Goal: Complete application form: Complete application form

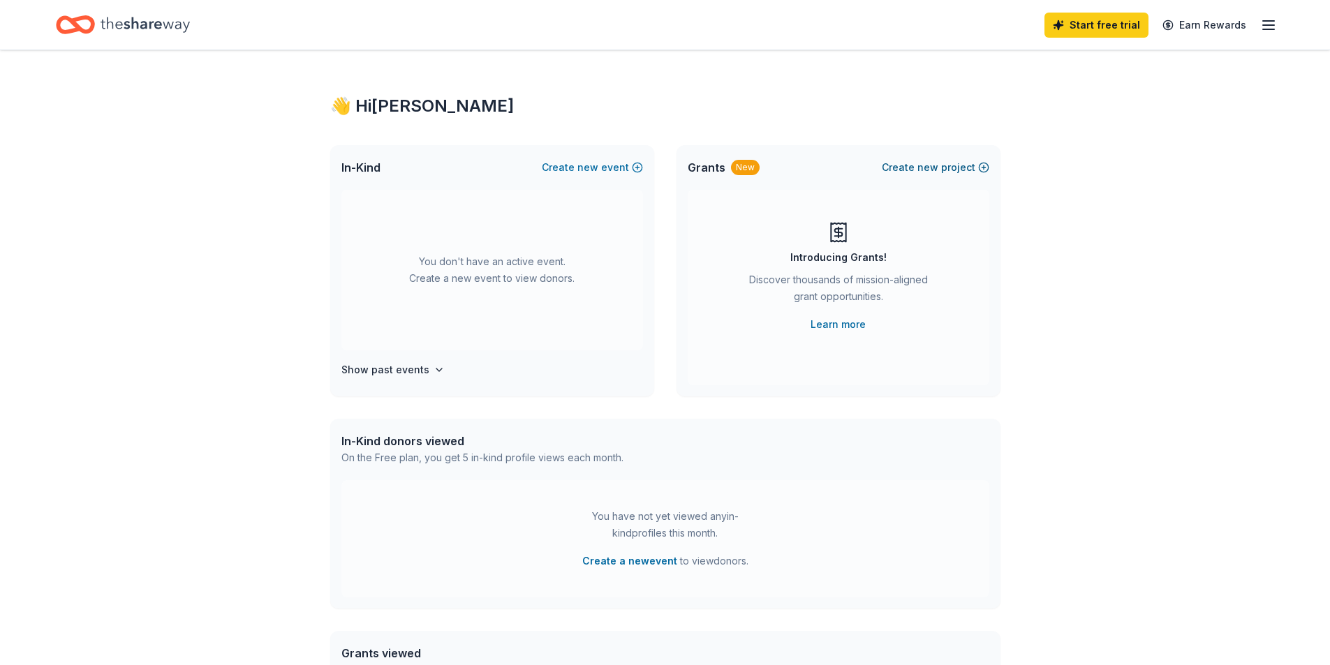
click at [932, 170] on span "new" at bounding box center [927, 167] width 21 height 17
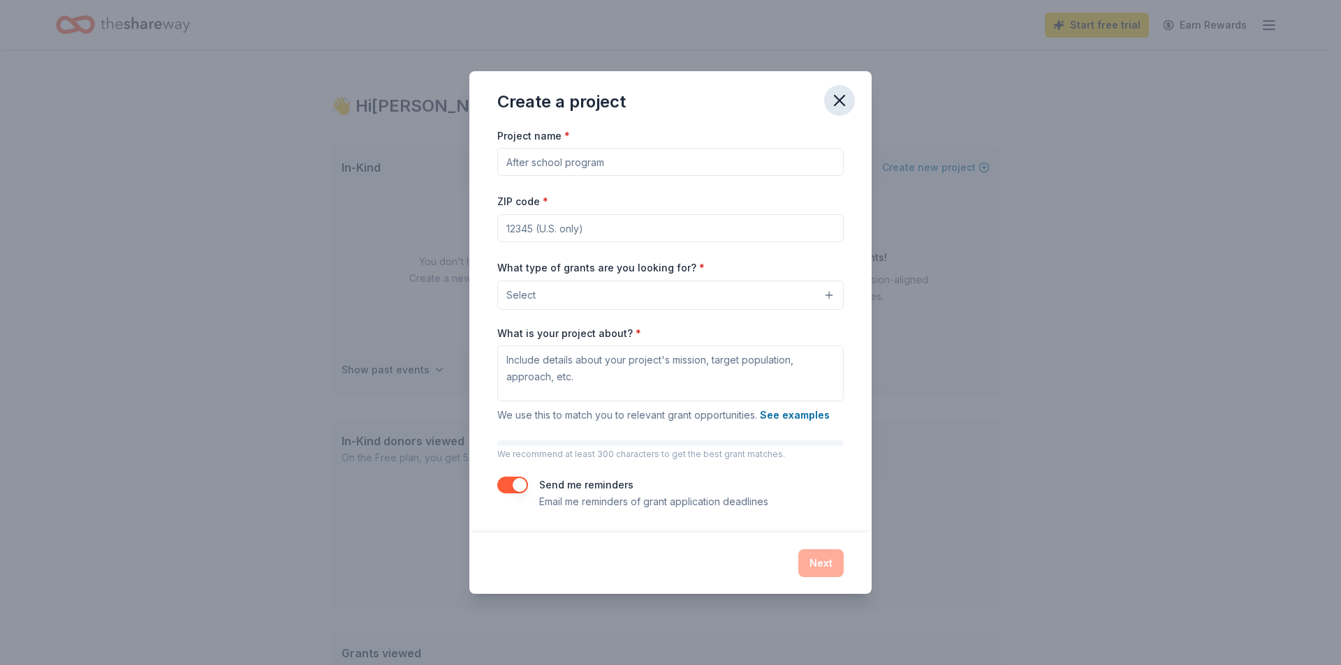
click at [847, 98] on icon "button" at bounding box center [839, 101] width 20 height 20
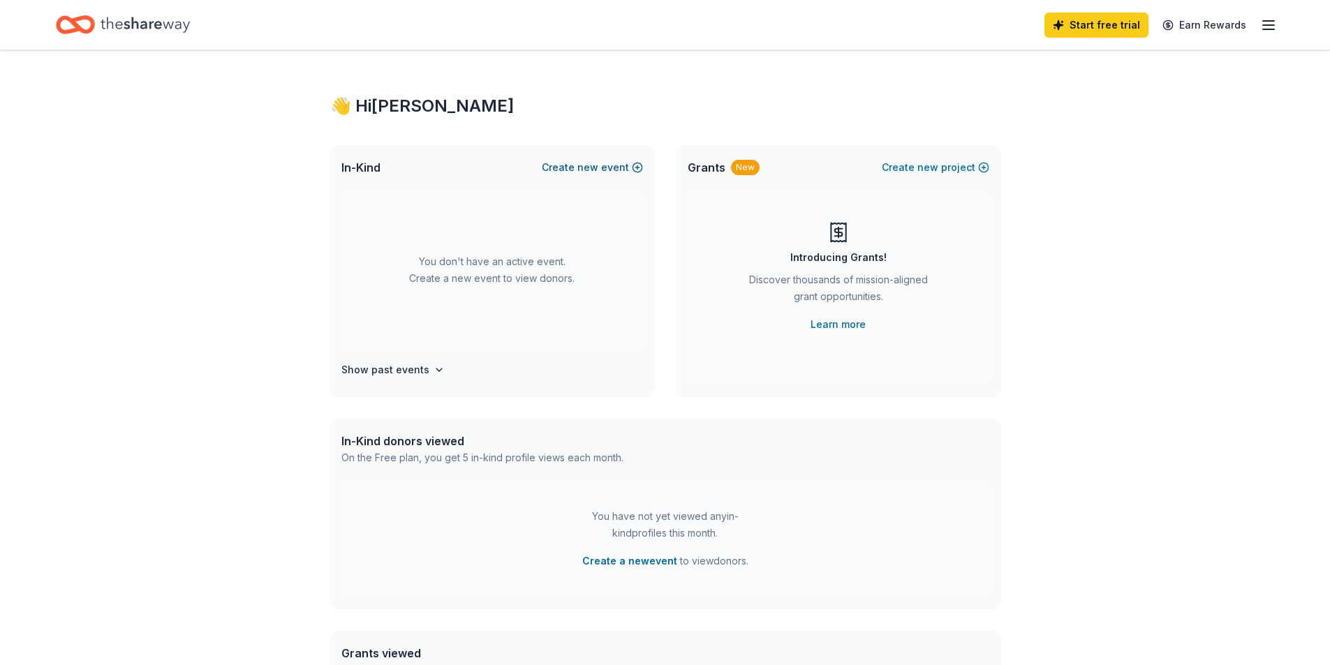
click at [595, 164] on span "new" at bounding box center [587, 167] width 21 height 17
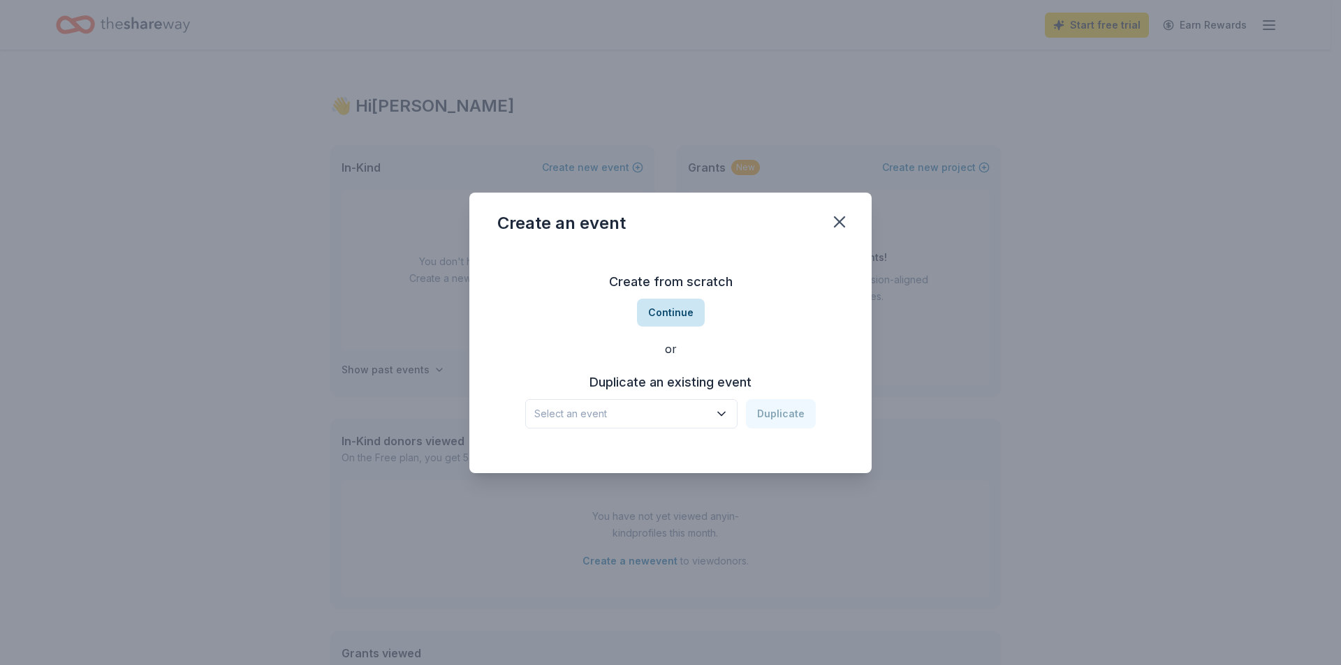
click at [684, 306] on button "Continue" at bounding box center [671, 313] width 68 height 28
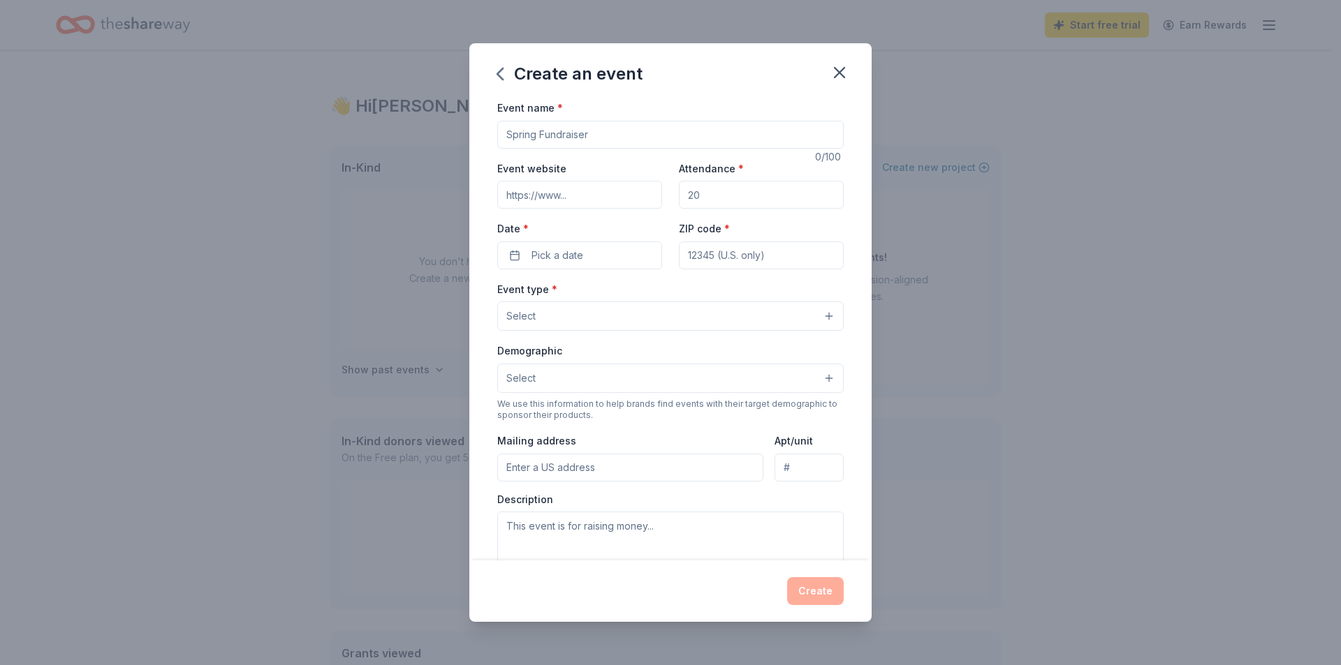
click at [600, 128] on input "Event name *" at bounding box center [670, 135] width 346 height 28
drag, startPoint x: 535, startPoint y: 136, endPoint x: 503, endPoint y: 139, distance: 31.5
click at [503, 139] on input "Event name *" at bounding box center [670, 135] width 346 height 28
click at [610, 131] on input "Event name *" at bounding box center [670, 135] width 346 height 28
type input "S"
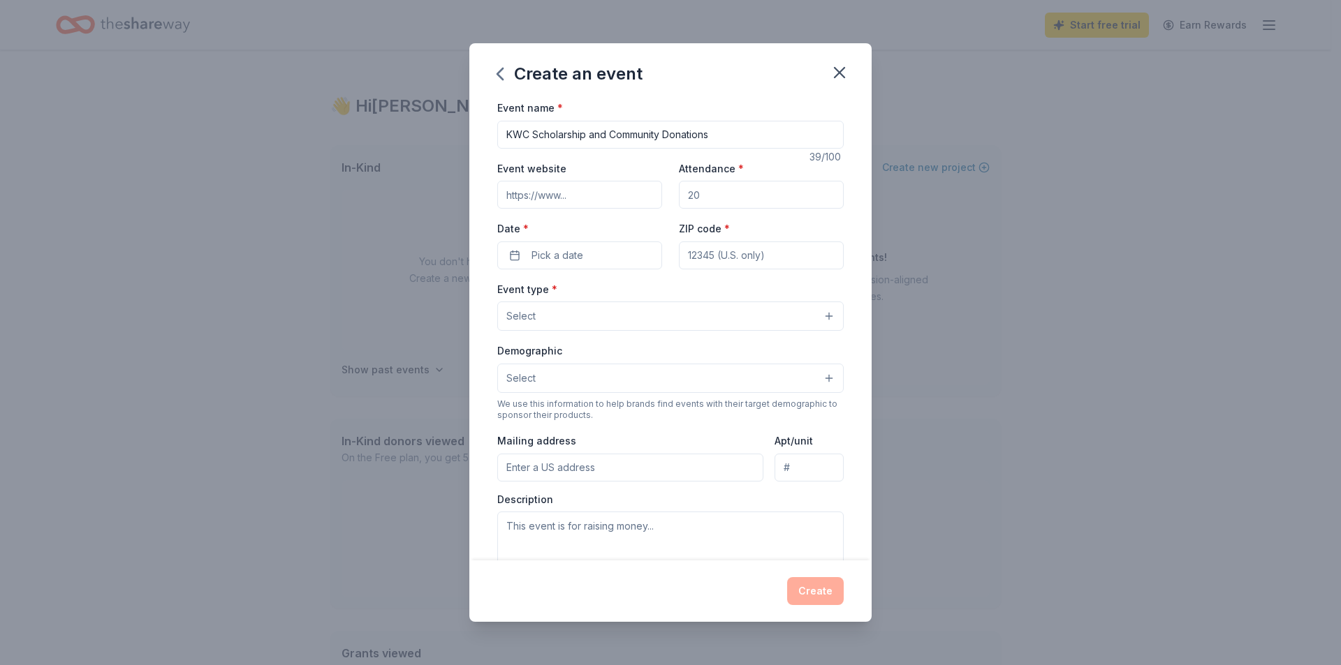
type input "KWC Scholarship and Community Donations"
click at [589, 184] on input "Event website" at bounding box center [579, 195] width 165 height 28
click at [589, 197] on input "Event website" at bounding box center [579, 195] width 165 height 28
paste input "[URL][DOMAIN_NAME]"
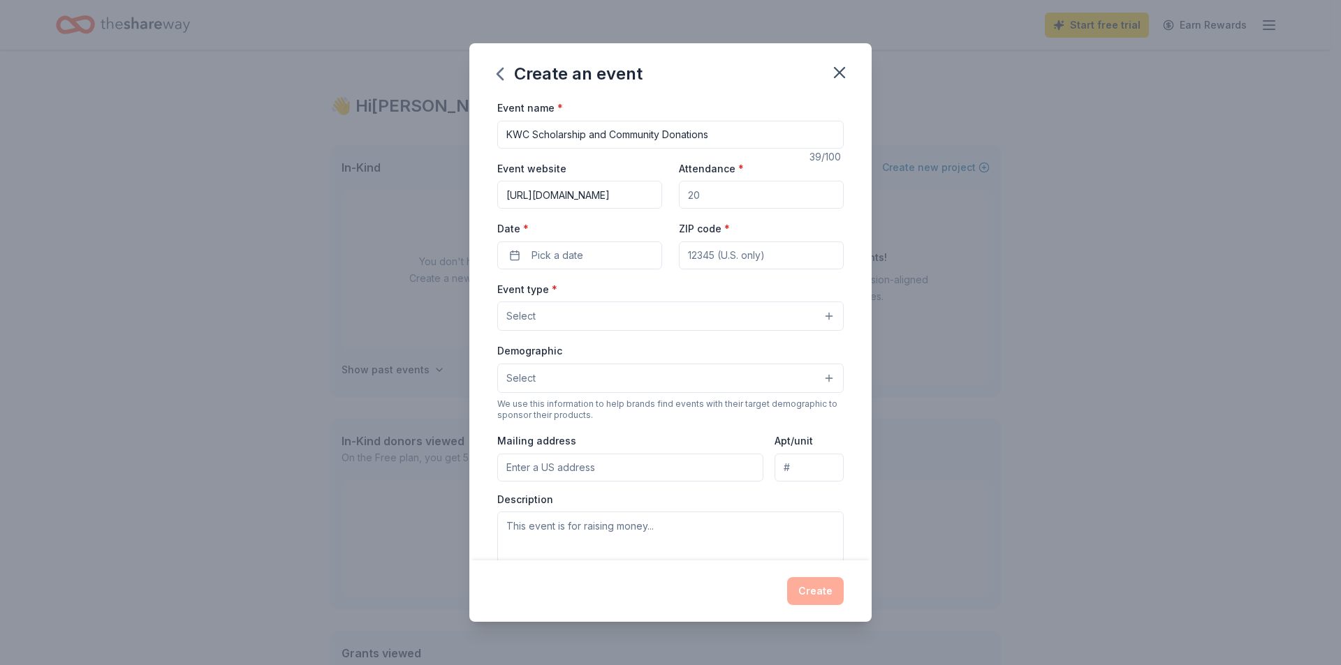
type input "[URL][DOMAIN_NAME]"
click at [707, 198] on input "Attendance *" at bounding box center [761, 195] width 165 height 28
click at [726, 198] on input "Attendance *" at bounding box center [761, 195] width 165 height 28
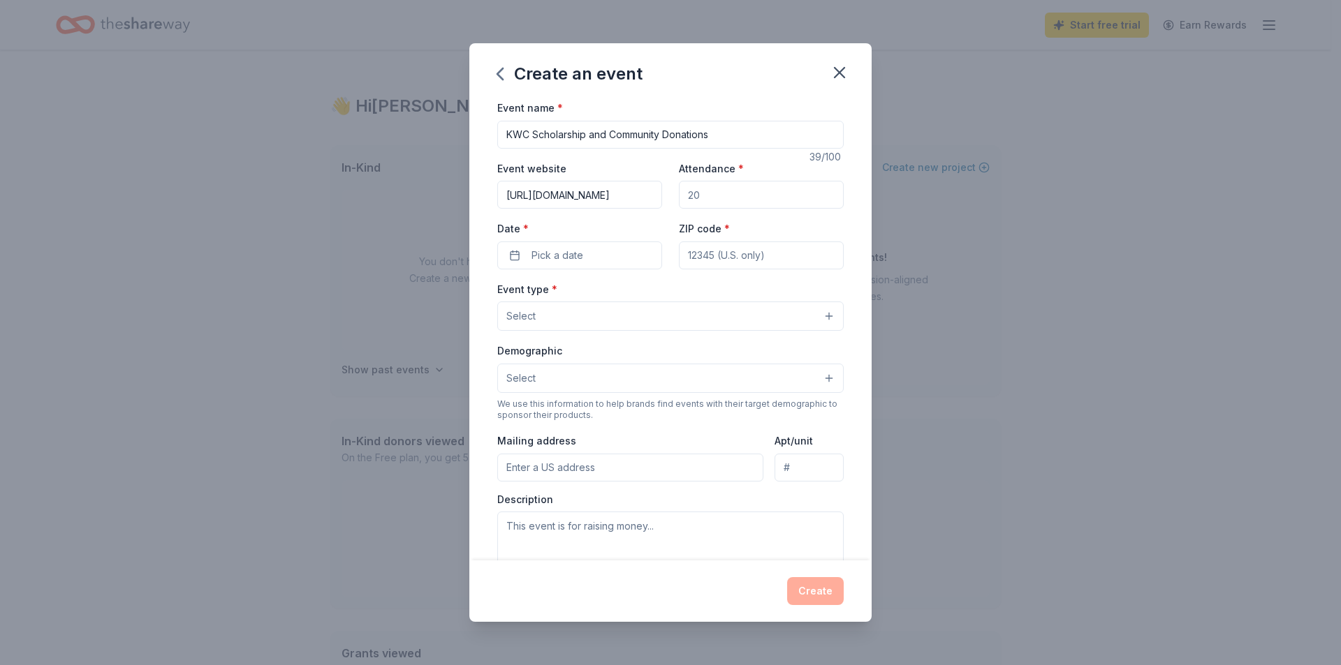
click at [705, 200] on input "Attendance *" at bounding box center [761, 195] width 165 height 28
type input "1"
type input "75"
click at [597, 257] on button "Pick a date" at bounding box center [579, 256] width 165 height 28
click at [656, 291] on button "Go to next month" at bounding box center [652, 293] width 20 height 20
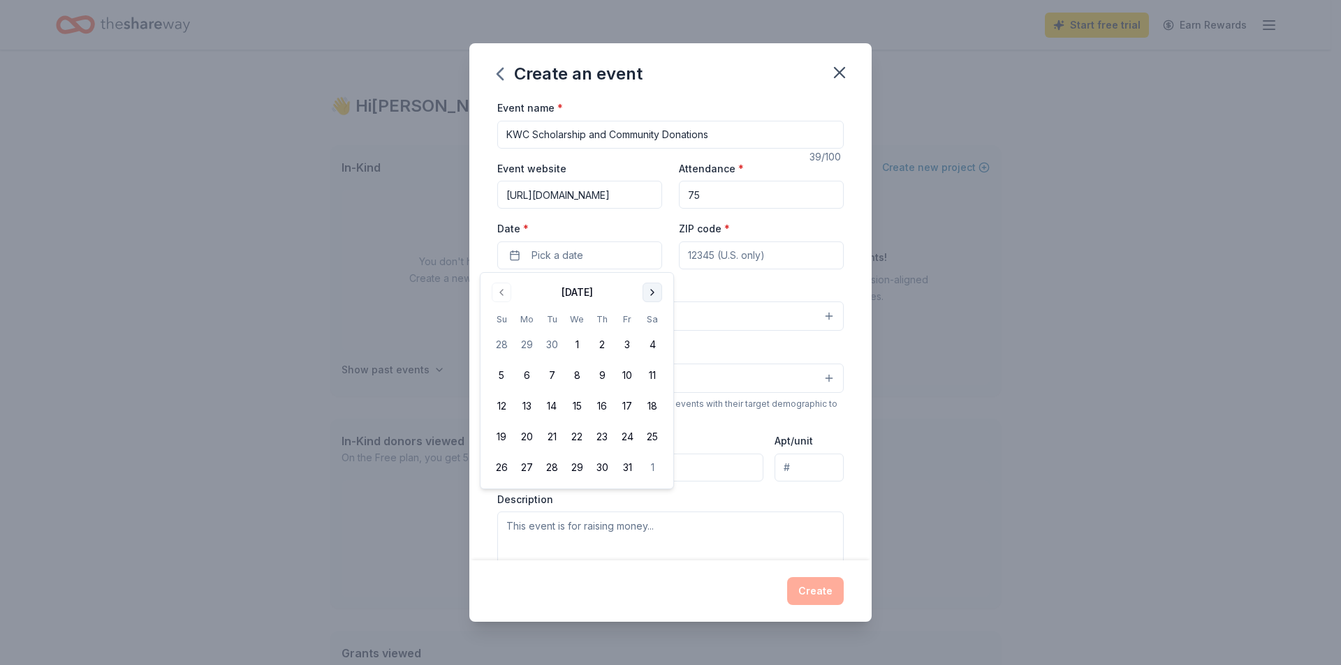
click at [656, 291] on button "Go to next month" at bounding box center [652, 293] width 20 height 20
click at [532, 402] on button "15" at bounding box center [526, 406] width 25 height 25
click at [773, 261] on input "ZIP code *" at bounding box center [761, 256] width 165 height 28
type input "34741"
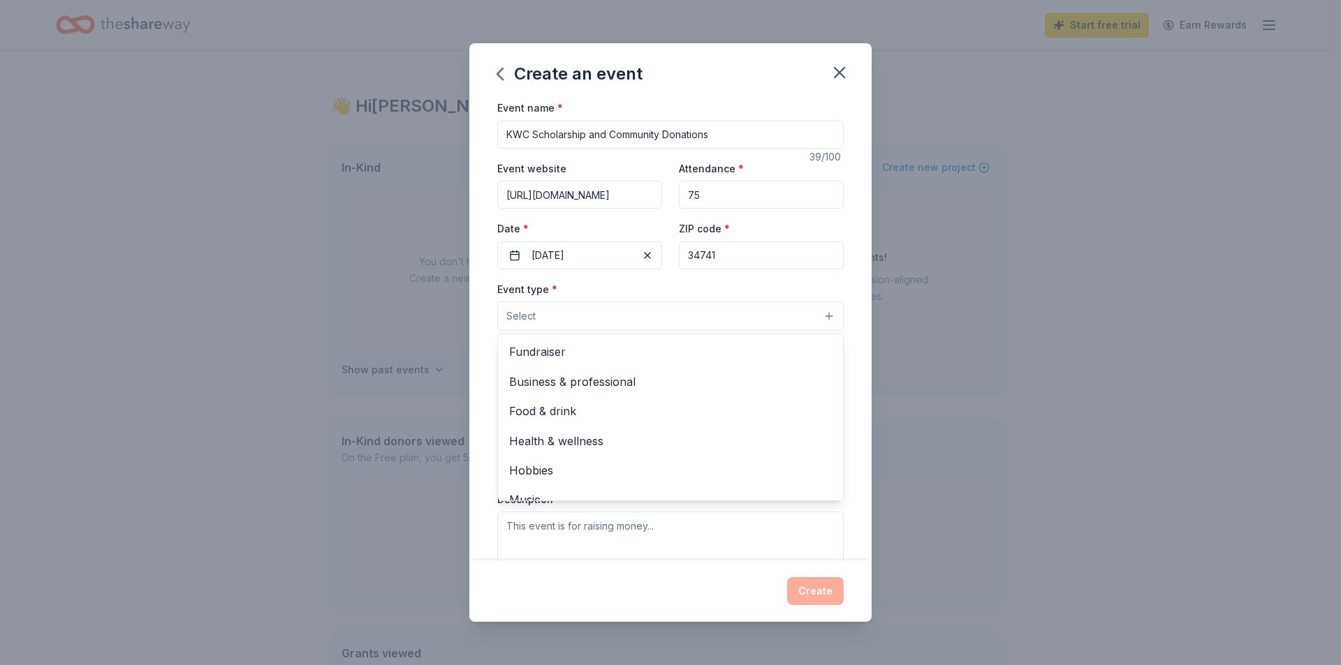
click at [658, 317] on button "Select" at bounding box center [670, 316] width 346 height 29
click at [583, 351] on span "Fundraiser" at bounding box center [670, 352] width 323 height 18
click at [952, 364] on div "Create an event Event name * KWC Scholarship and Community Donations 39 /100 Ev…" at bounding box center [670, 332] width 1341 height 665
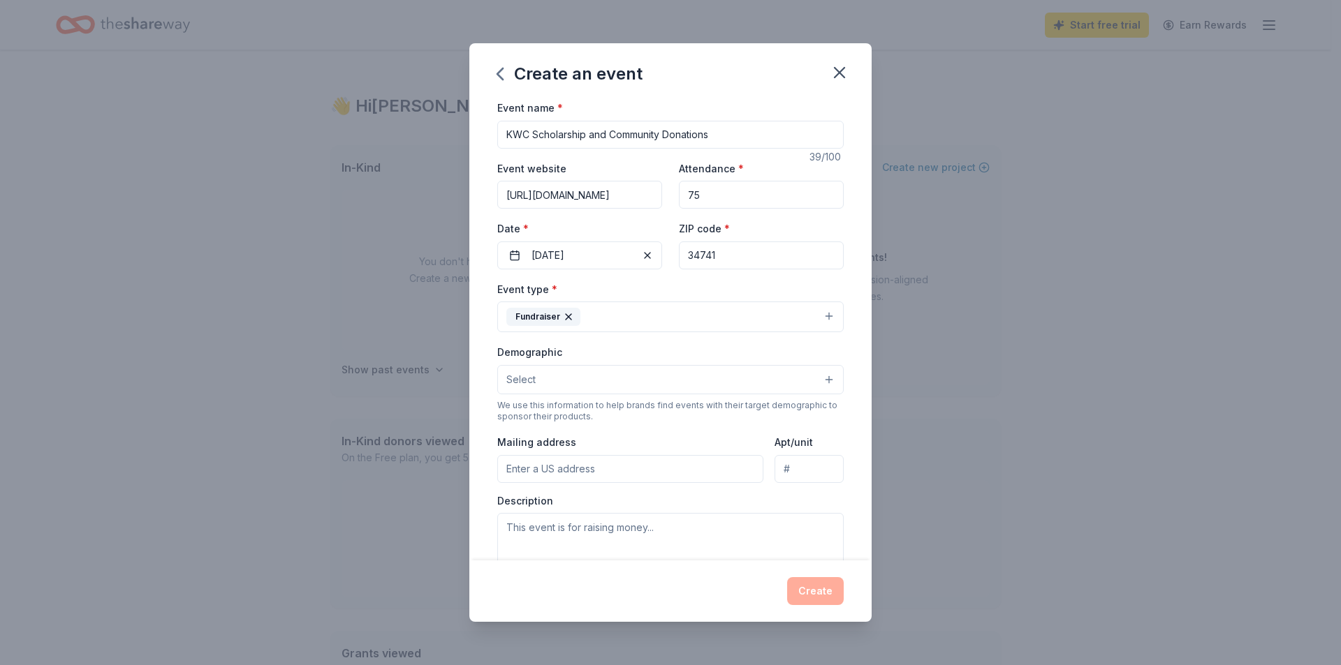
click at [595, 369] on button "Select" at bounding box center [670, 379] width 346 height 29
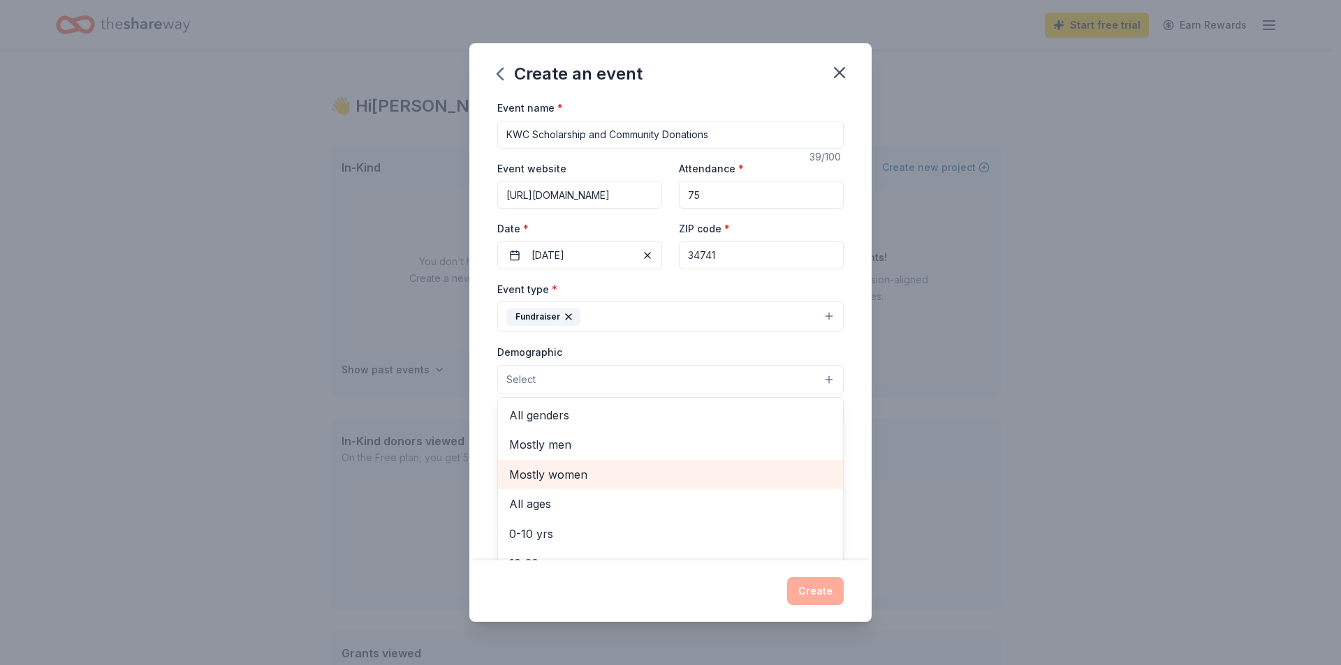
click at [568, 478] on span "Mostly women" at bounding box center [670, 475] width 323 height 18
click at [1056, 603] on div "Create an event Event name * KWC Scholarship and Community Donations 39 /100 Ev…" at bounding box center [670, 332] width 1341 height 665
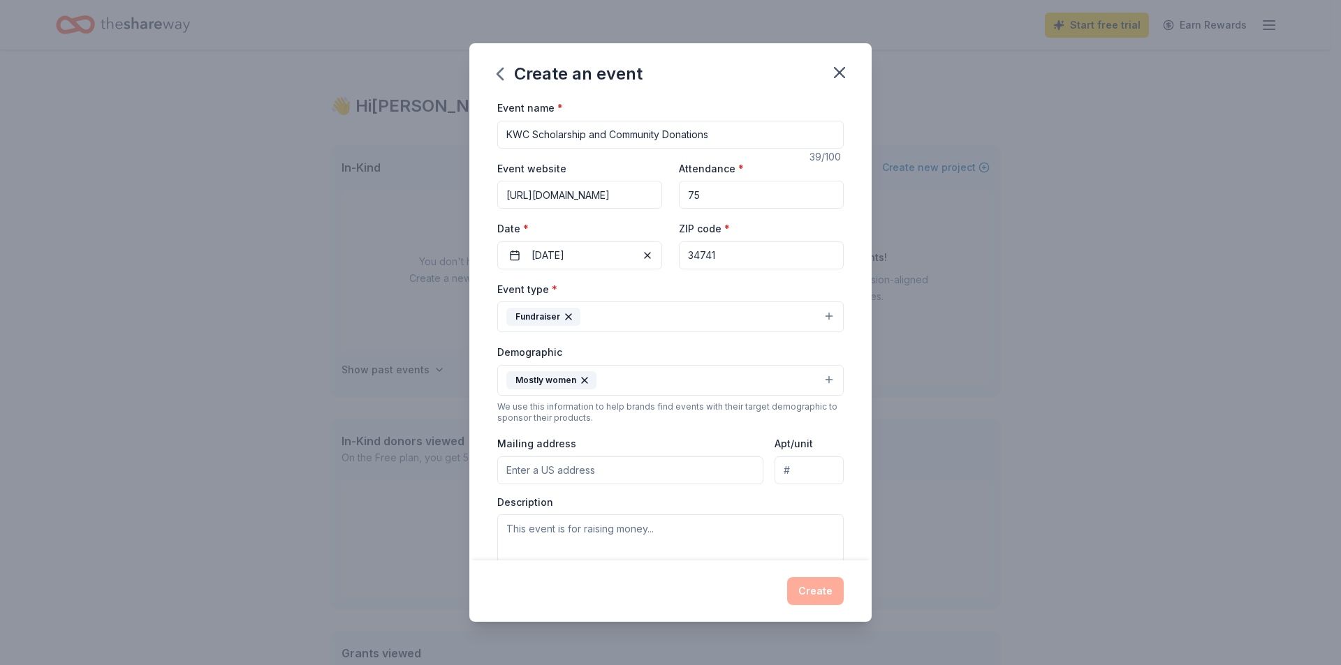
click at [617, 469] on input "Mailing address" at bounding box center [630, 471] width 266 height 28
type input "[STREET_ADDRESS]"
click at [586, 538] on textarea at bounding box center [670, 546] width 346 height 63
paste textarea "The purpose of the Kissimmee Woman's Club is to promote charitable endeavors, c…"
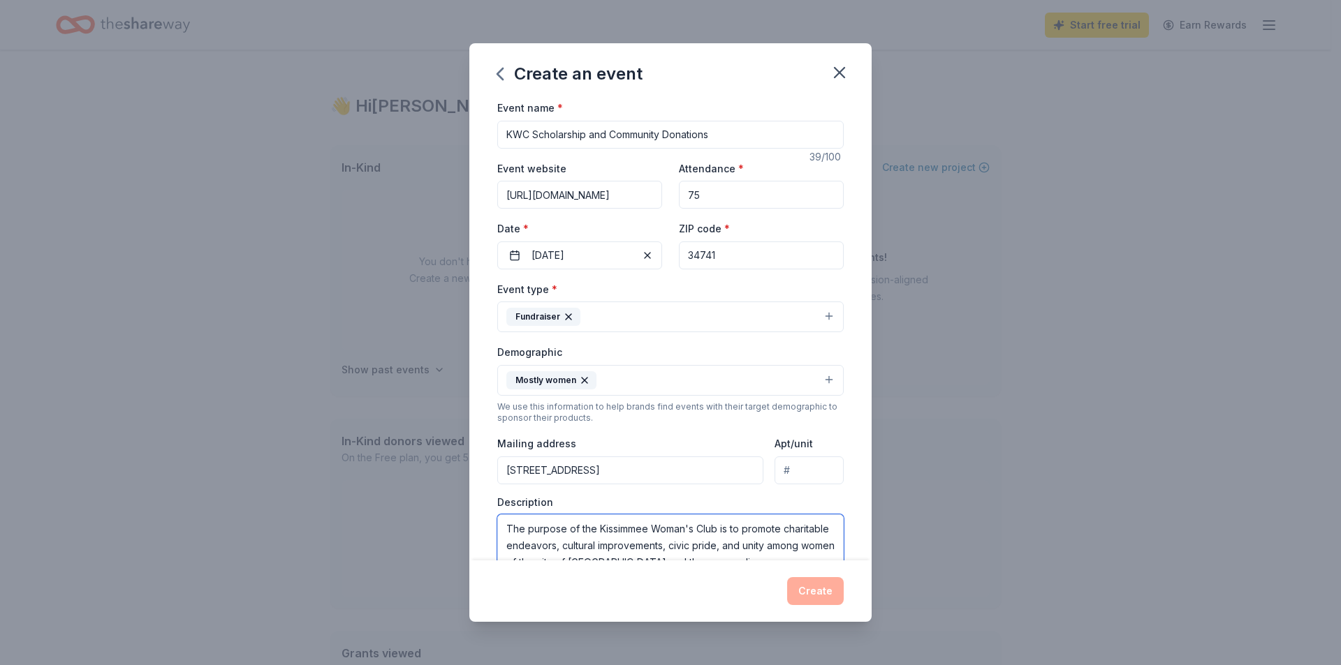
scroll to position [8, 0]
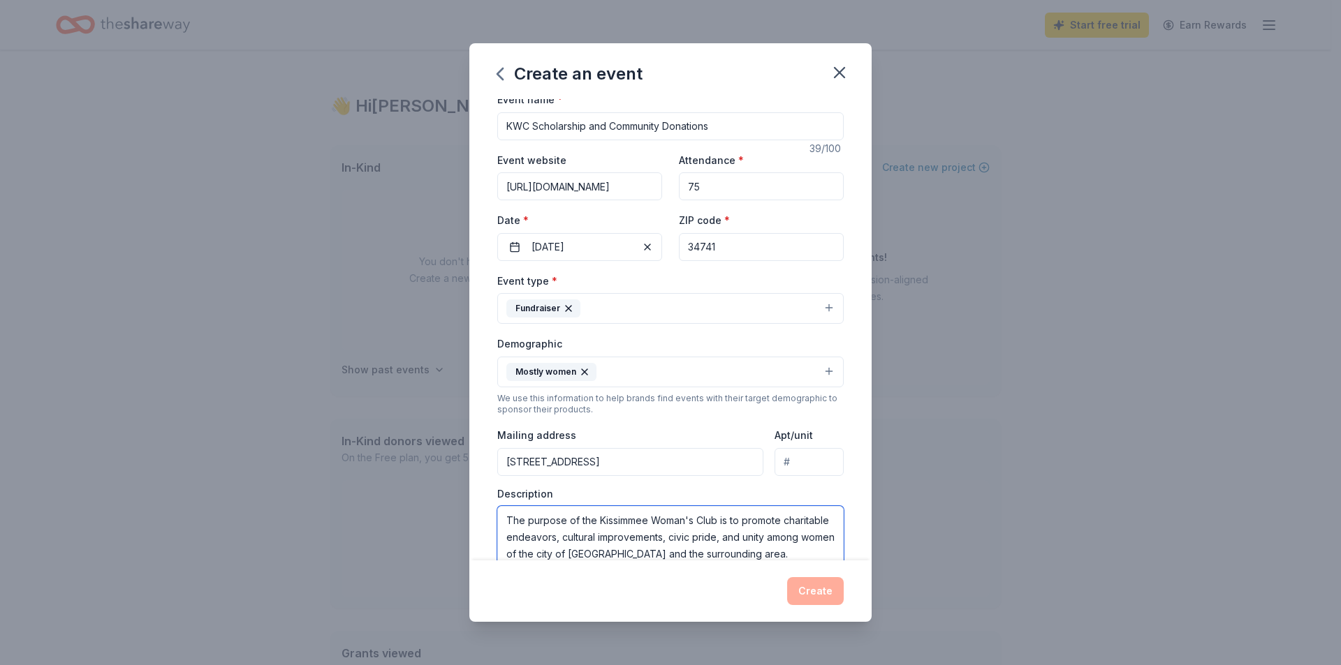
type textarea "The purpose of the Kissimmee Woman's Club is to promote charitable endeavors, c…"
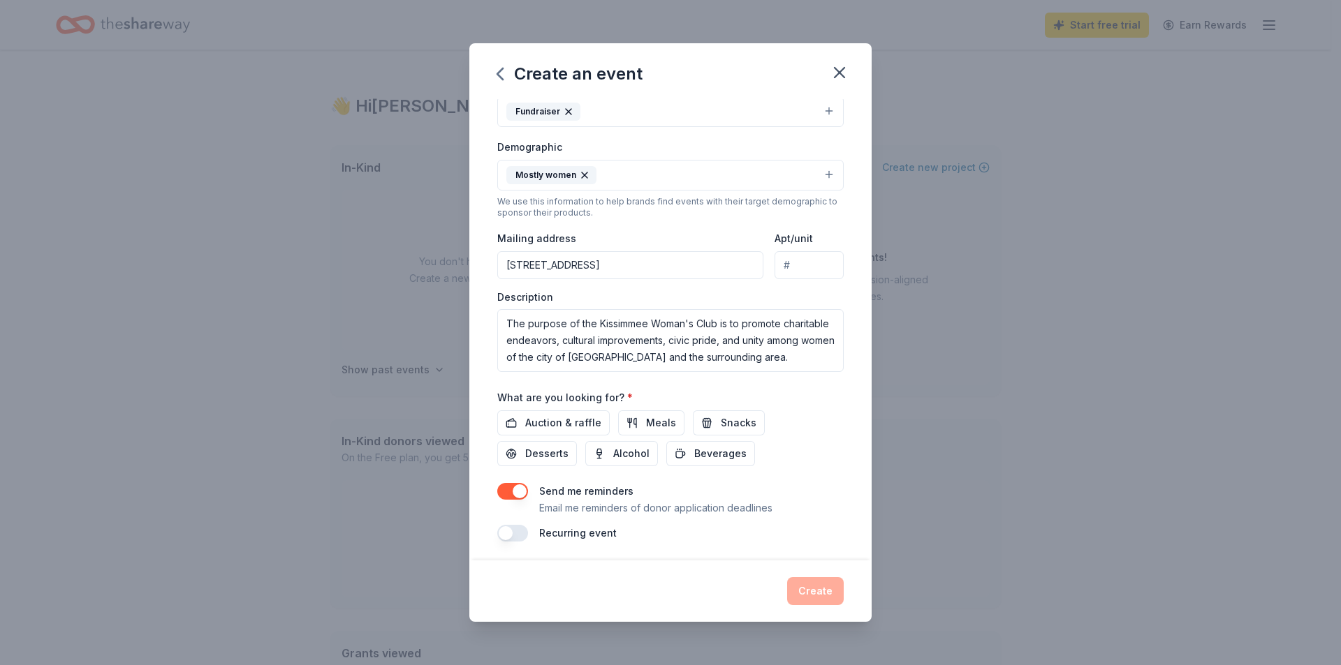
scroll to position [209, 0]
click at [565, 422] on span "Auction & raffle" at bounding box center [563, 419] width 76 height 17
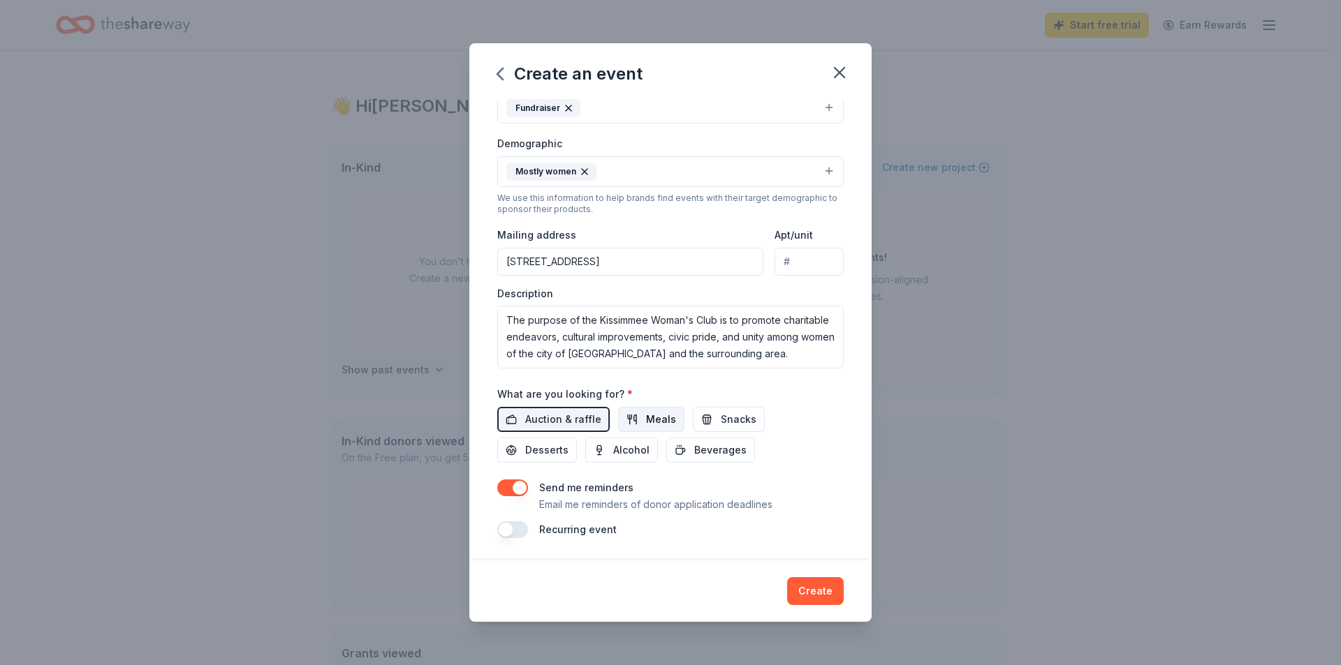
click at [640, 420] on button "Meals" at bounding box center [651, 419] width 66 height 25
click at [646, 420] on span "Meals" at bounding box center [661, 419] width 30 height 17
click at [519, 533] on button "button" at bounding box center [512, 530] width 31 height 17
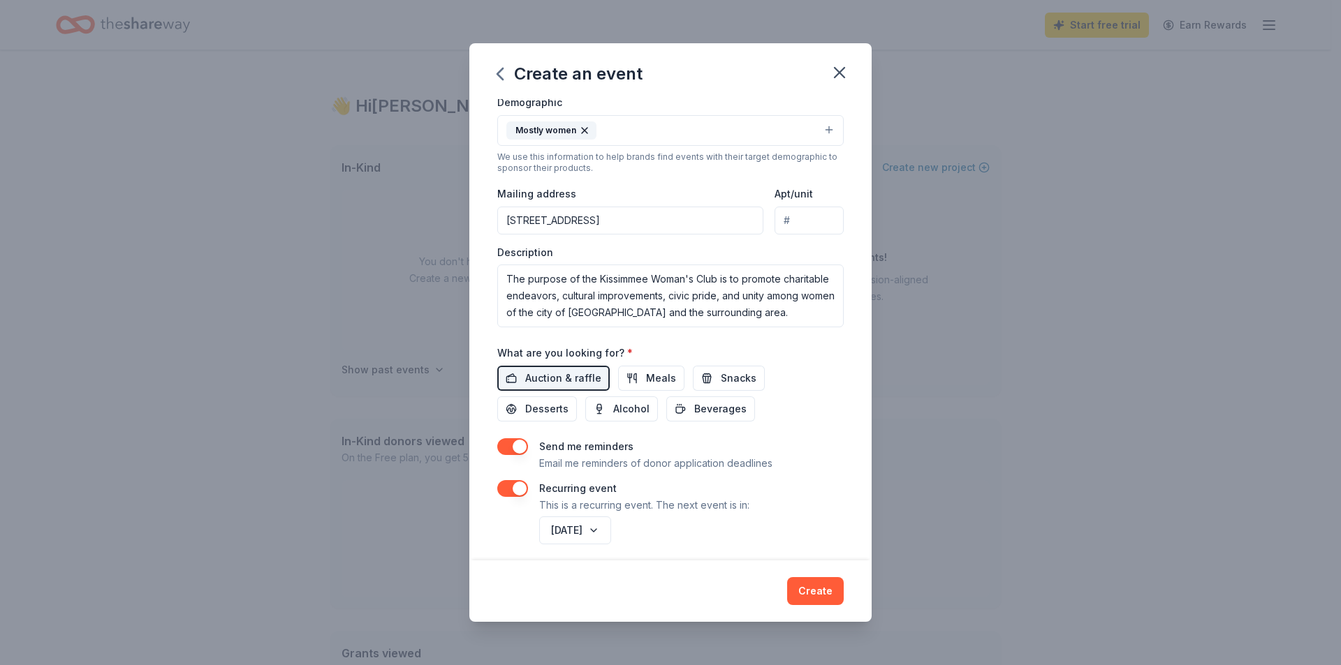
scroll to position [259, 0]
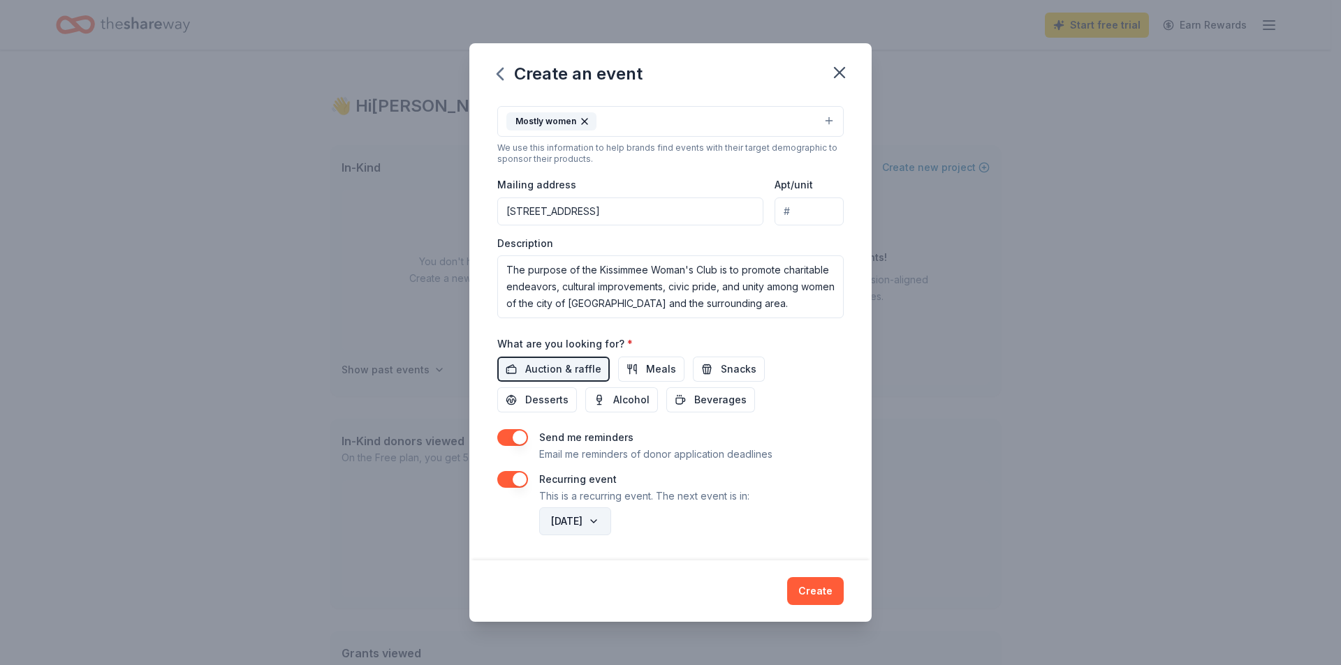
click at [611, 519] on button "[DATE]" at bounding box center [575, 522] width 72 height 28
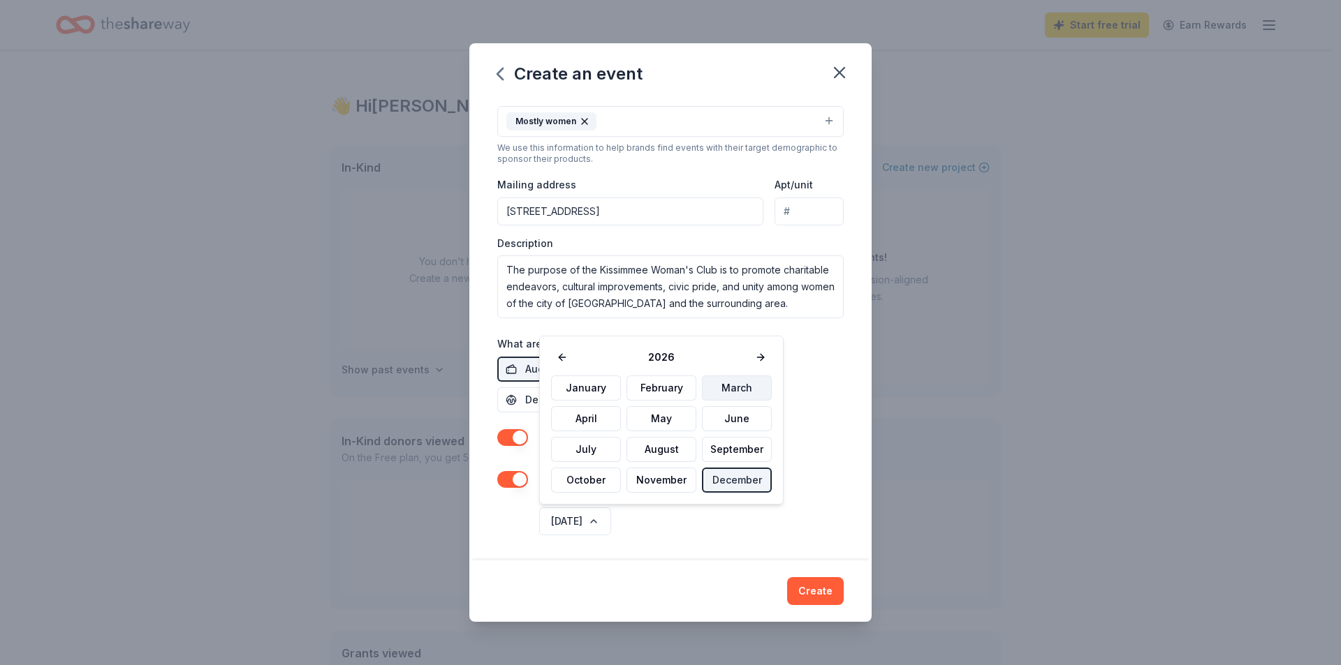
click at [729, 389] on button "March" at bounding box center [737, 388] width 70 height 25
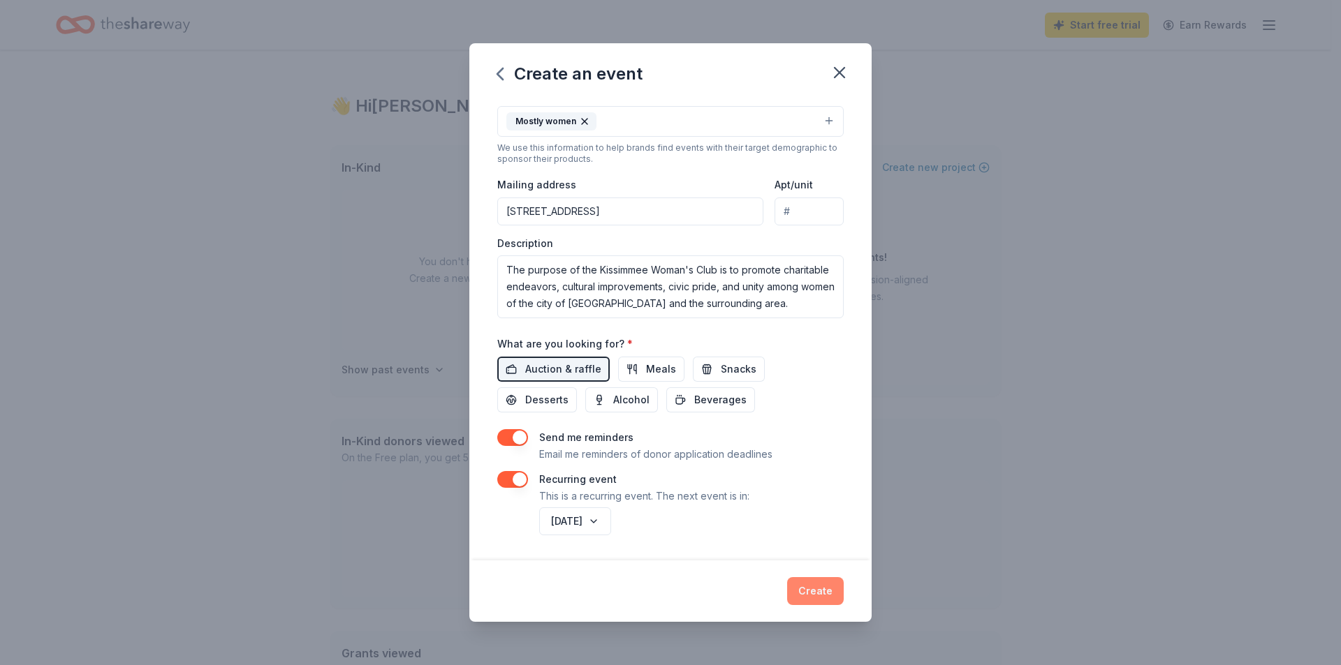
click at [807, 587] on button "Create" at bounding box center [815, 591] width 57 height 28
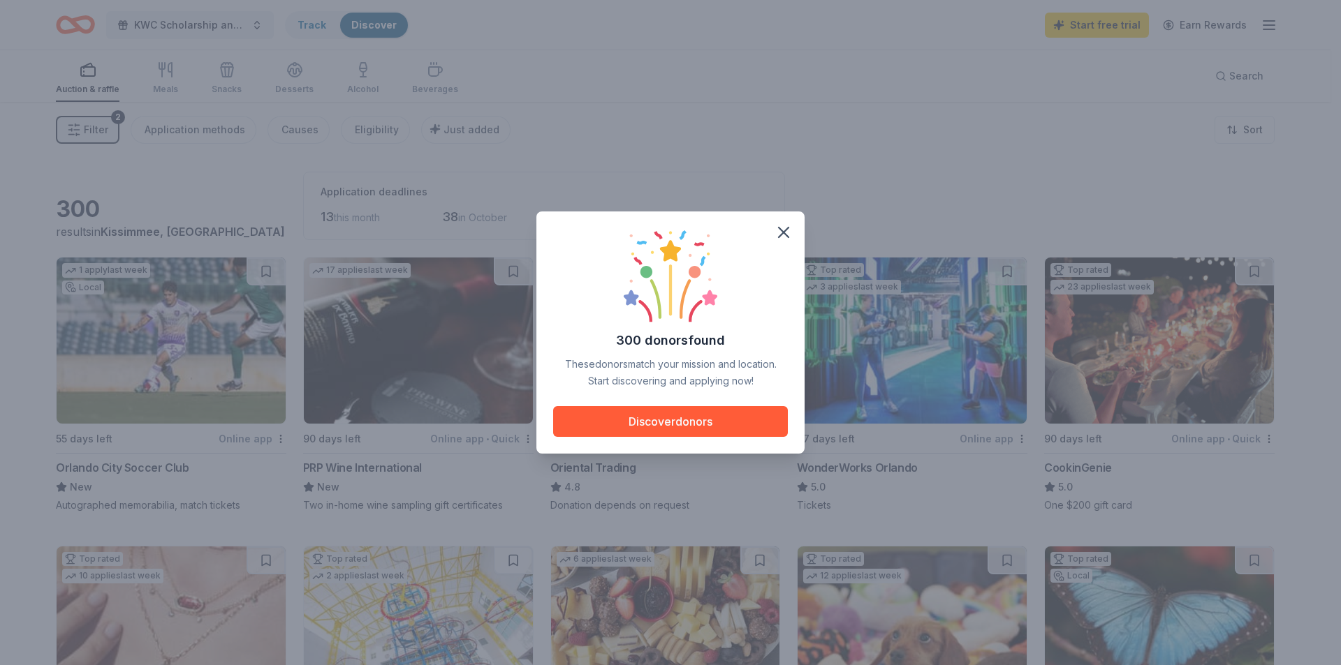
click at [90, 133] on div "300 donors found These donors match your mission and location. Start discoverin…" at bounding box center [670, 332] width 1341 height 665
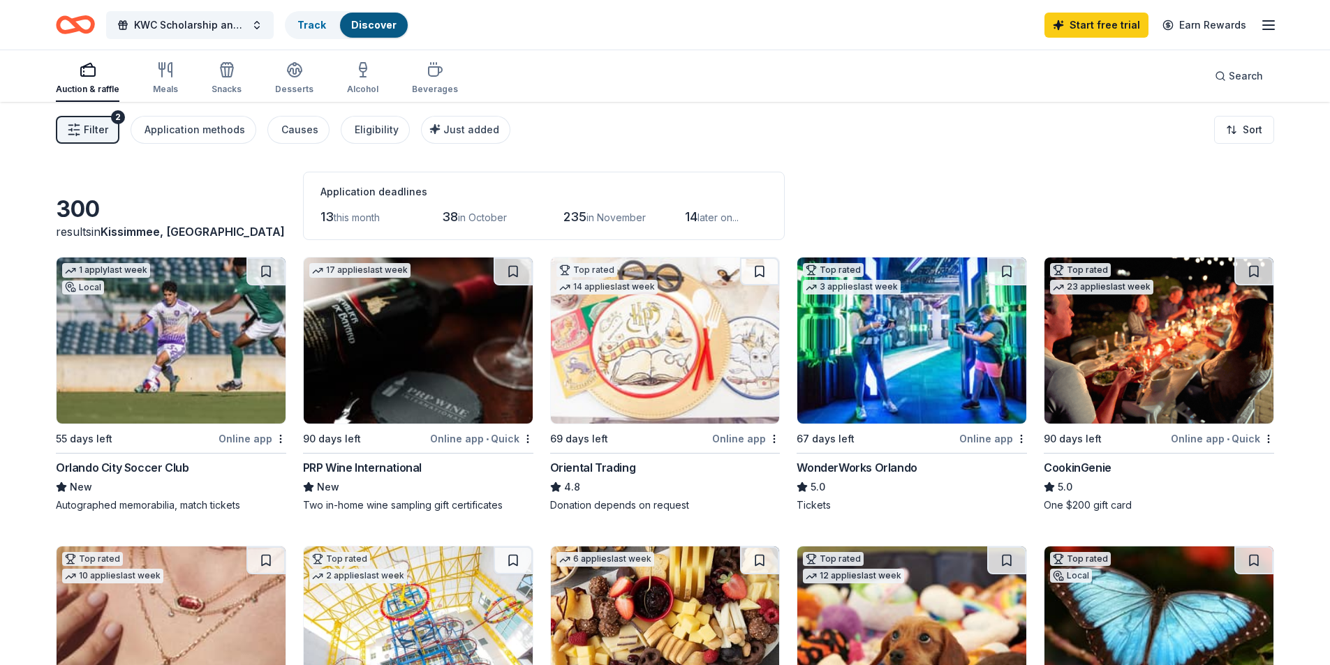
click at [109, 128] on button "Filter 2" at bounding box center [88, 130] width 64 height 28
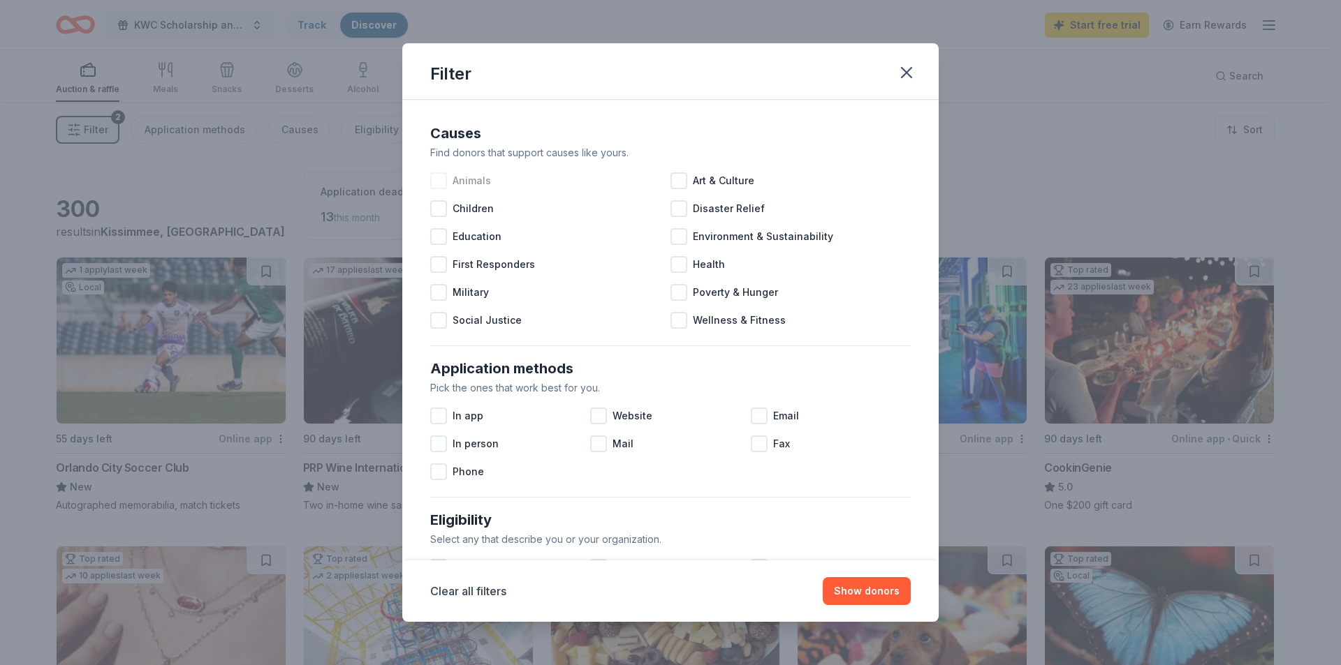
click at [441, 179] on div at bounding box center [438, 180] width 17 height 17
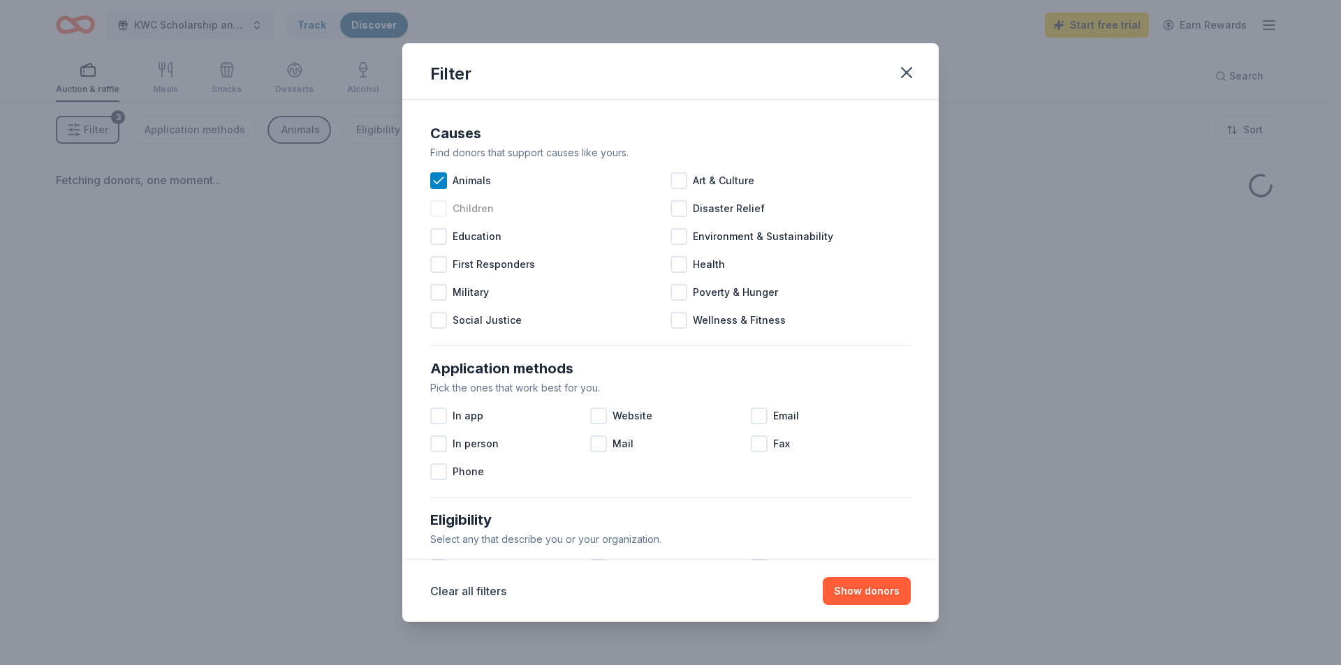
click at [434, 207] on div at bounding box center [438, 208] width 17 height 17
click at [441, 240] on div at bounding box center [438, 236] width 17 height 17
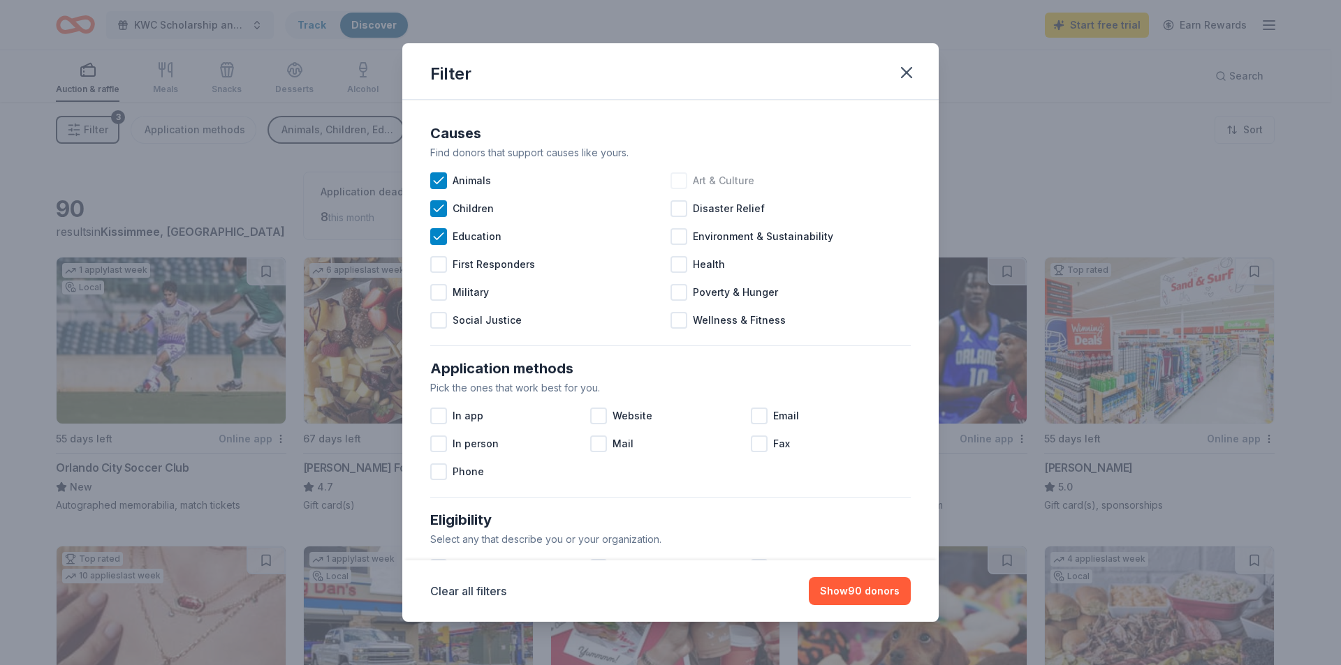
click at [670, 176] on div at bounding box center [678, 180] width 17 height 17
click at [596, 416] on div at bounding box center [598, 416] width 17 height 17
click at [754, 415] on div at bounding box center [759, 416] width 17 height 17
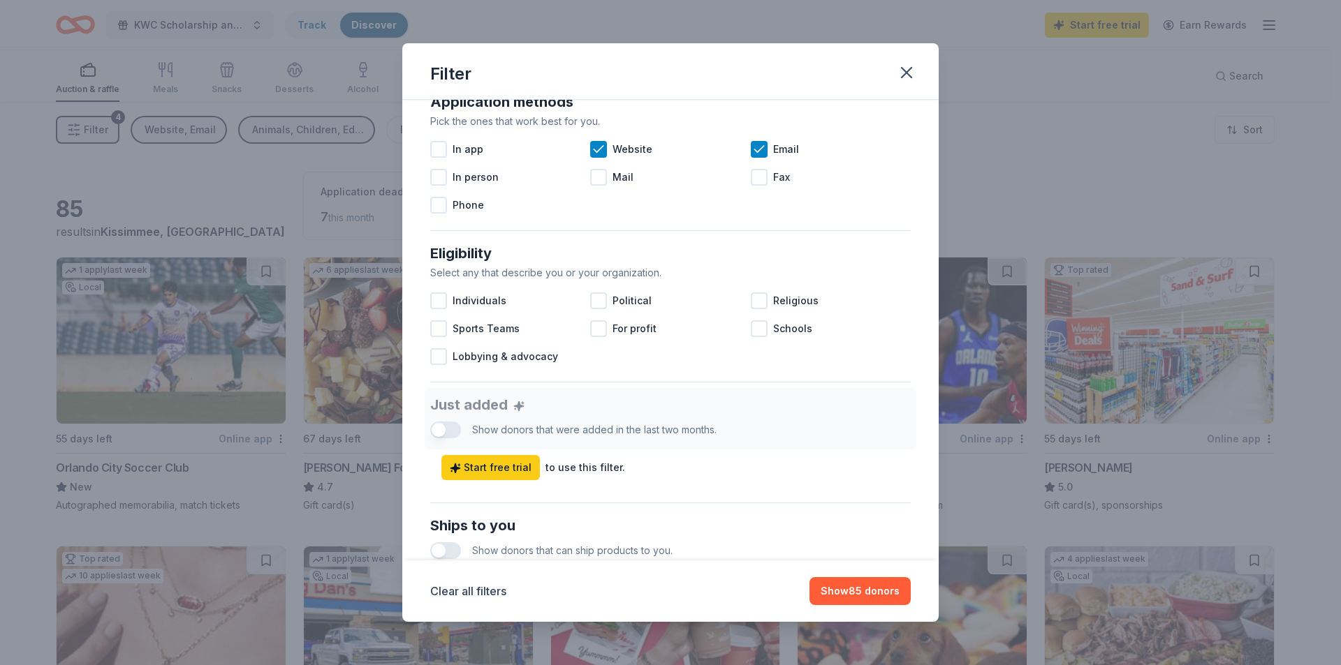
scroll to position [281, 0]
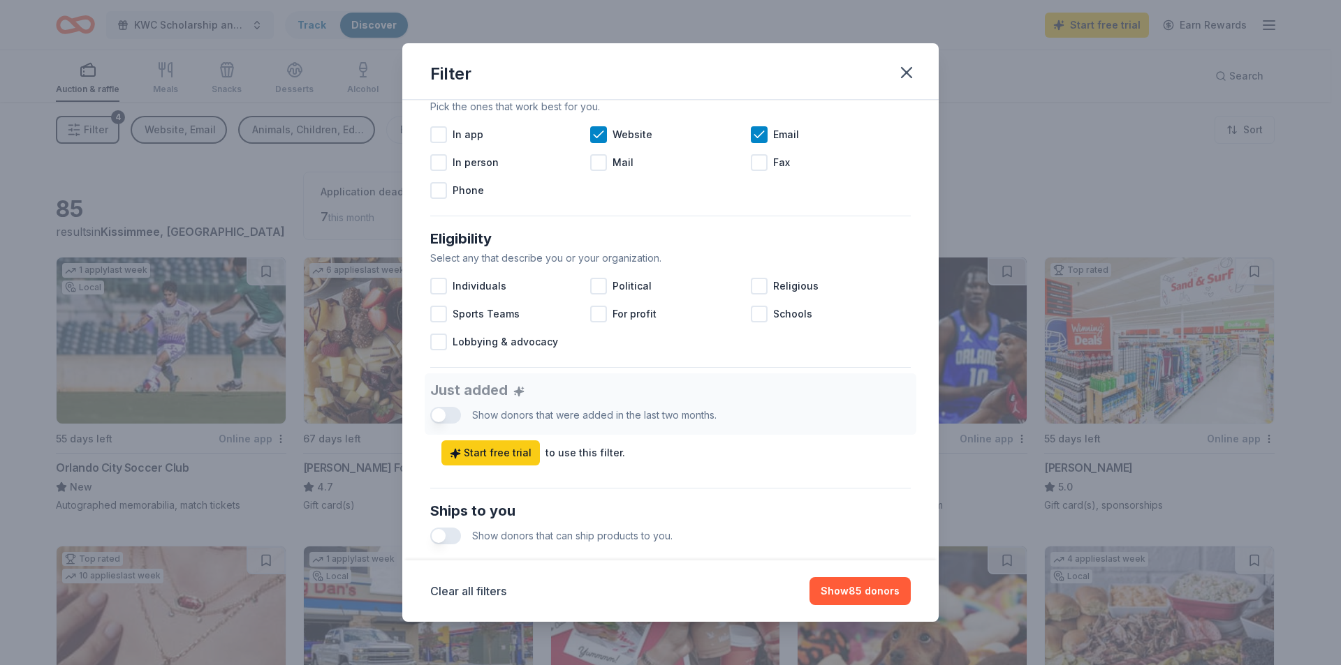
click at [450, 534] on button "button" at bounding box center [445, 536] width 31 height 17
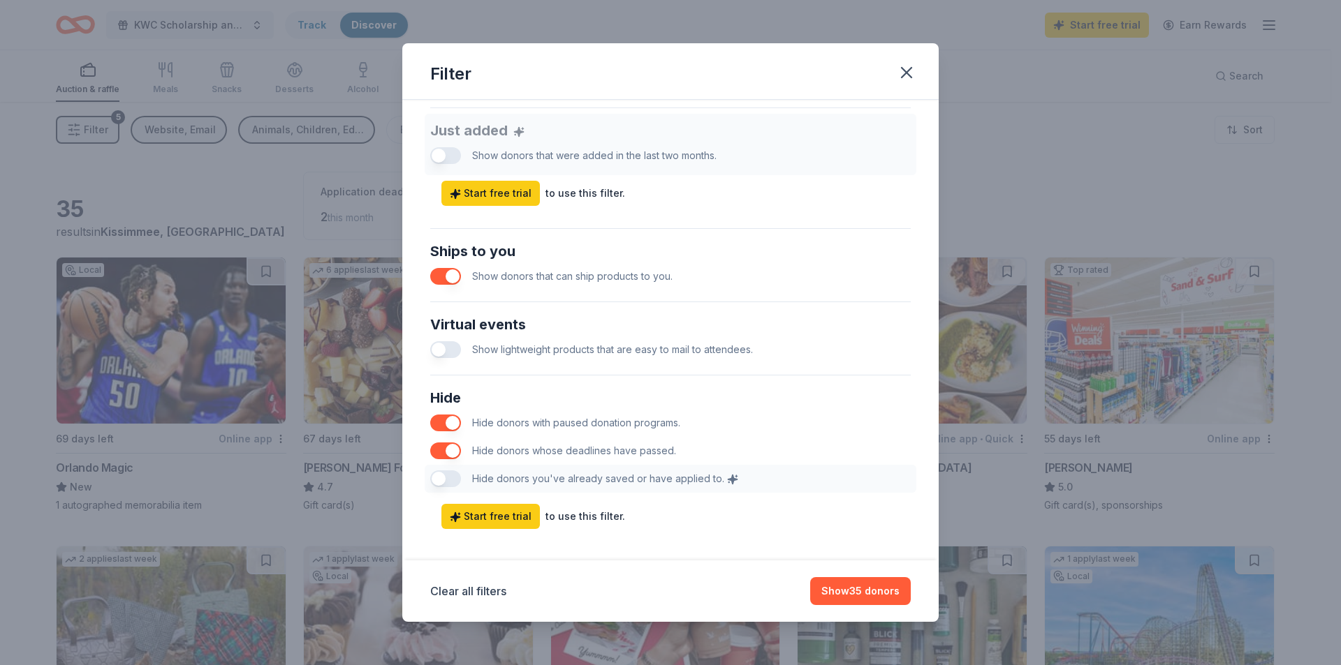
scroll to position [554, 0]
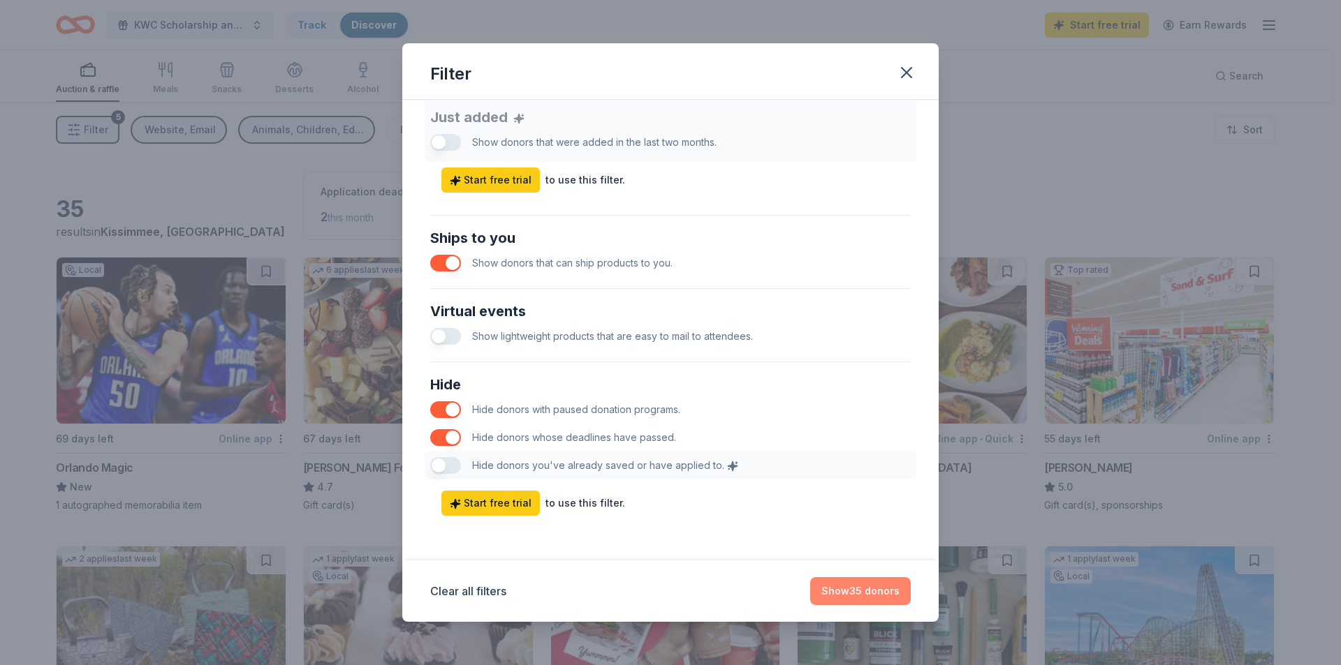
click at [889, 587] on button "Show 35 donors" at bounding box center [860, 591] width 101 height 28
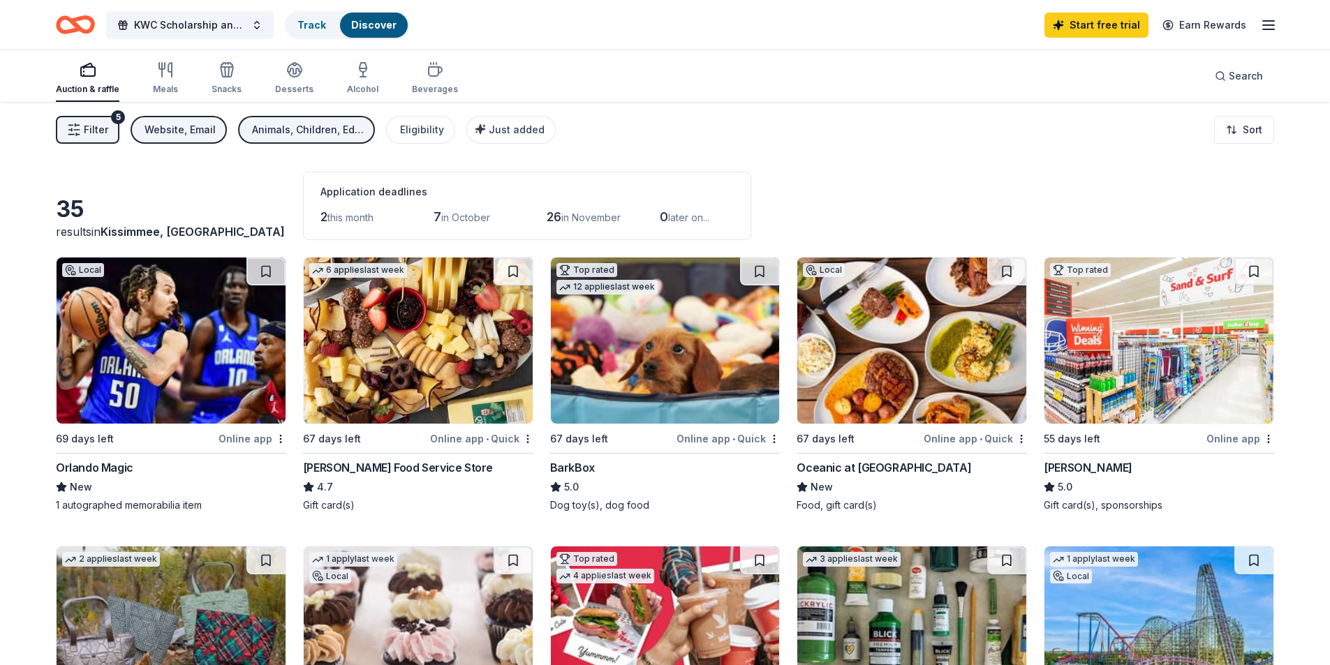
click at [151, 87] on div "Auction & raffle Meals Snacks Desserts Alcohol Beverages" at bounding box center [257, 79] width 402 height 46
click at [158, 75] on icon "button" at bounding box center [165, 69] width 17 height 17
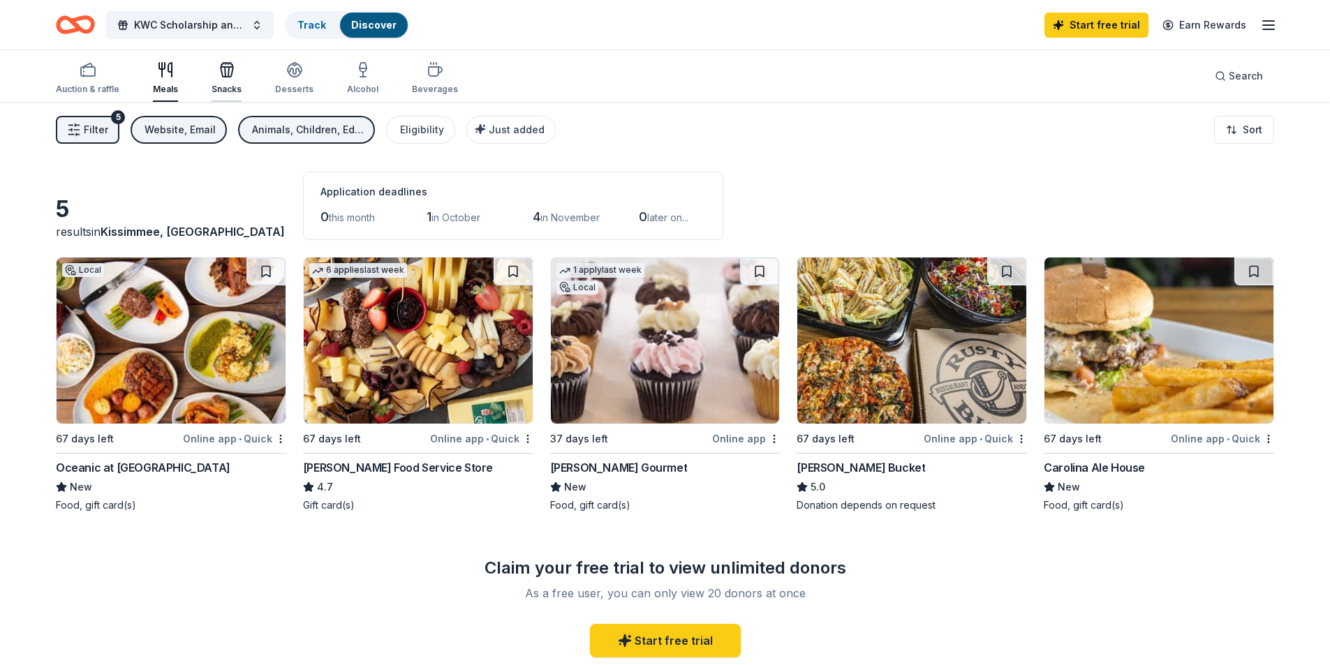
click at [219, 75] on icon "button" at bounding box center [227, 69] width 17 height 17
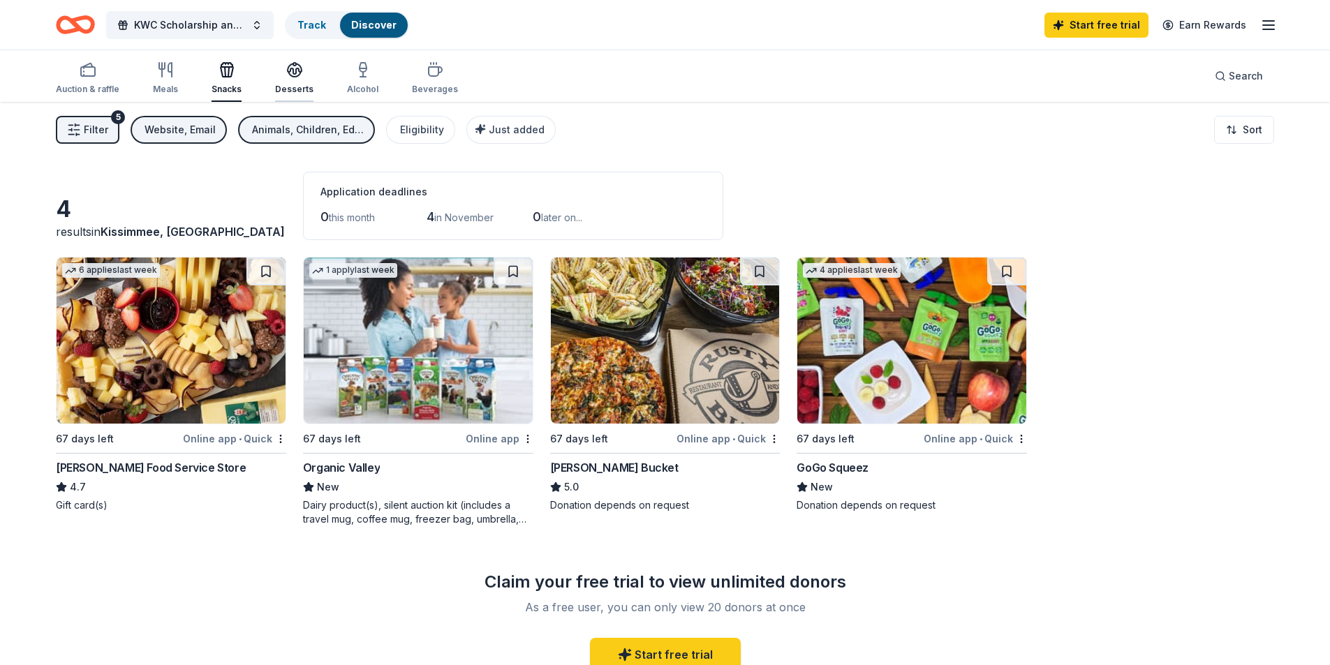
click at [286, 80] on div "Desserts" at bounding box center [294, 78] width 38 height 34
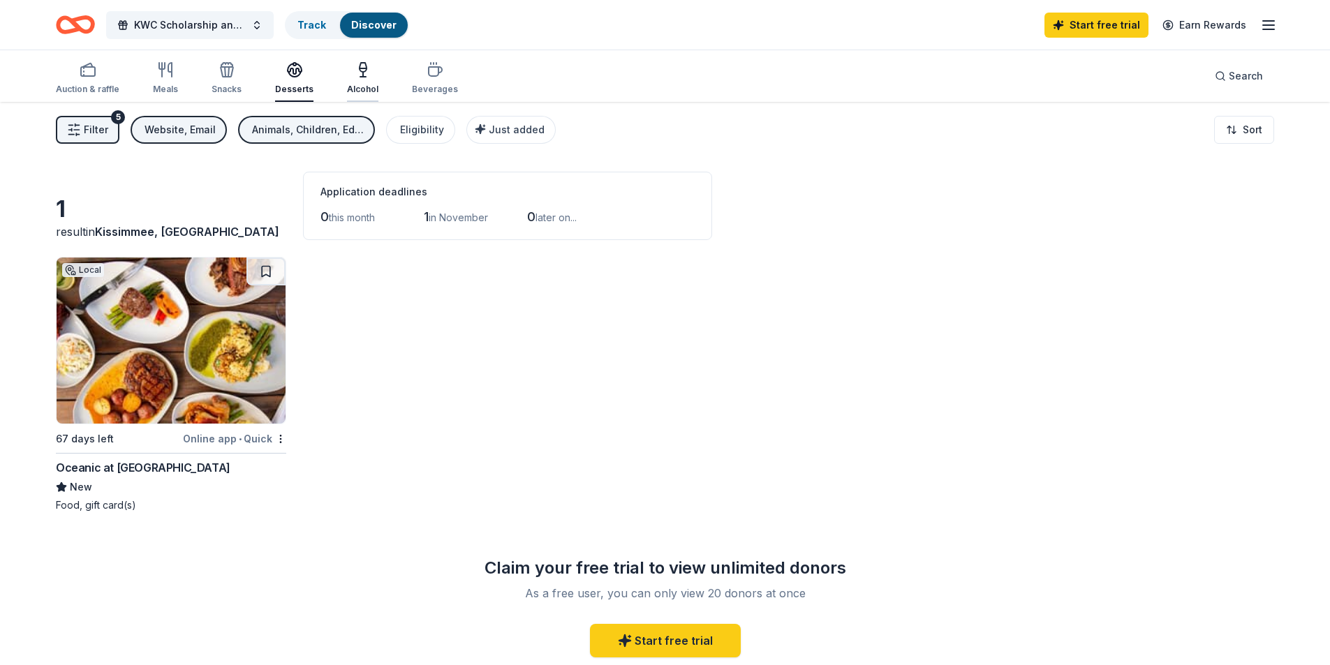
click at [350, 84] on div "Alcohol" at bounding box center [362, 89] width 31 height 11
click at [420, 83] on div "Beverages" at bounding box center [435, 78] width 46 height 34
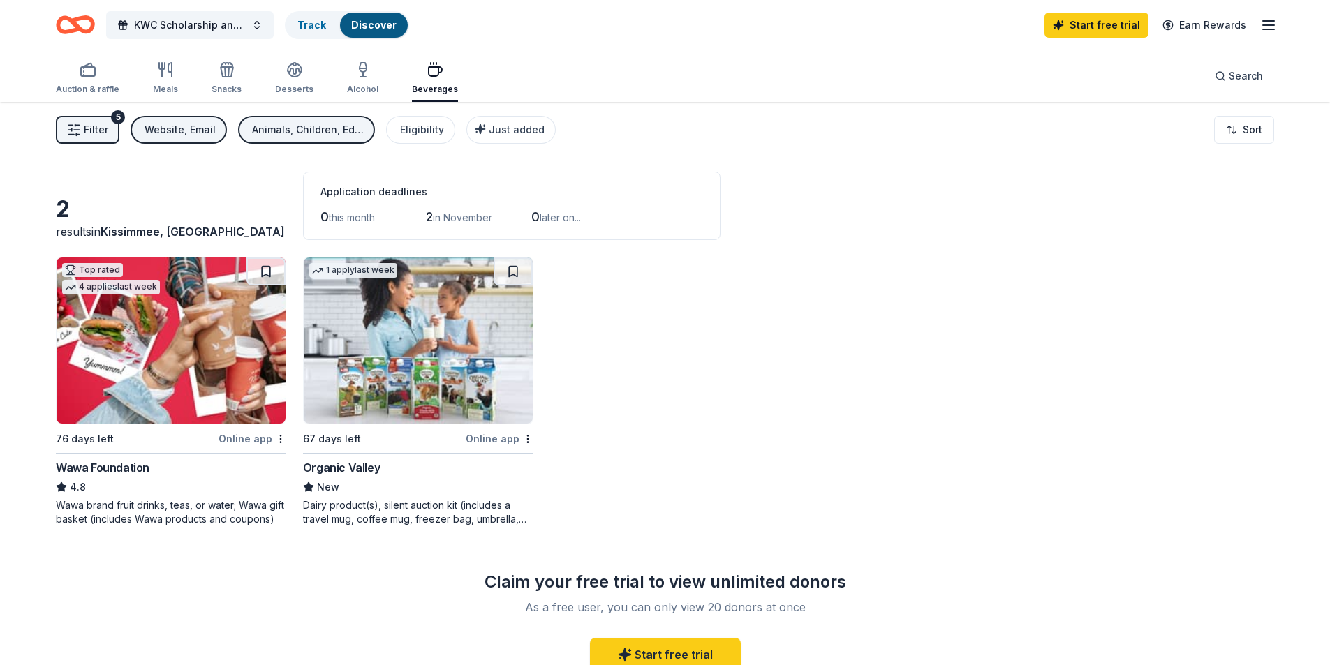
click at [102, 129] on span "Filter" at bounding box center [96, 129] width 24 height 17
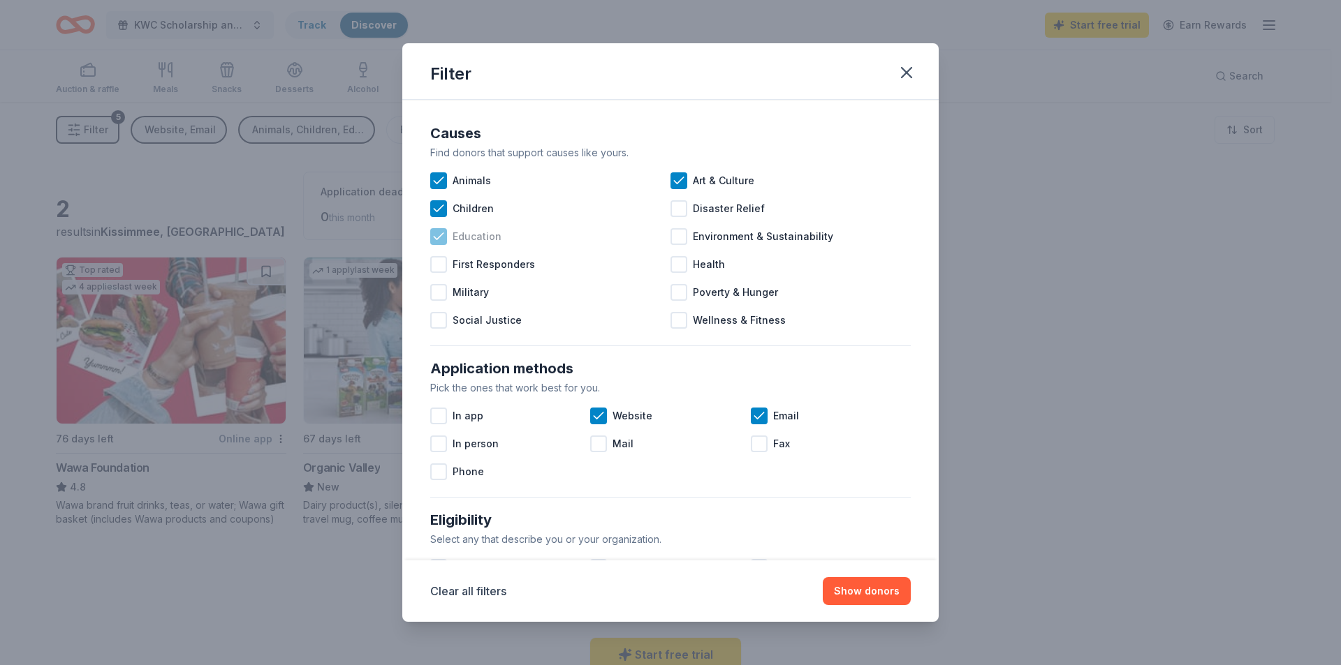
click at [439, 235] on icon at bounding box center [438, 237] width 14 height 14
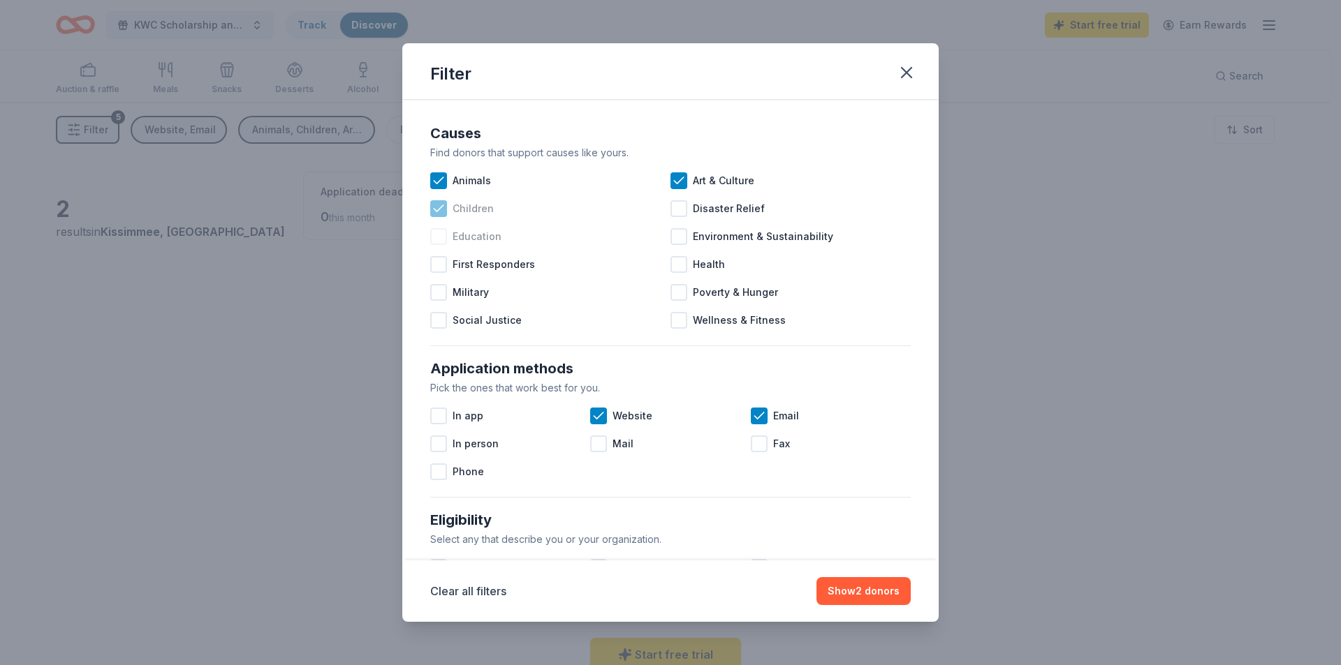
click at [439, 211] on icon at bounding box center [438, 209] width 14 height 14
click at [443, 179] on icon at bounding box center [438, 181] width 14 height 14
click at [672, 182] on icon at bounding box center [679, 181] width 14 height 14
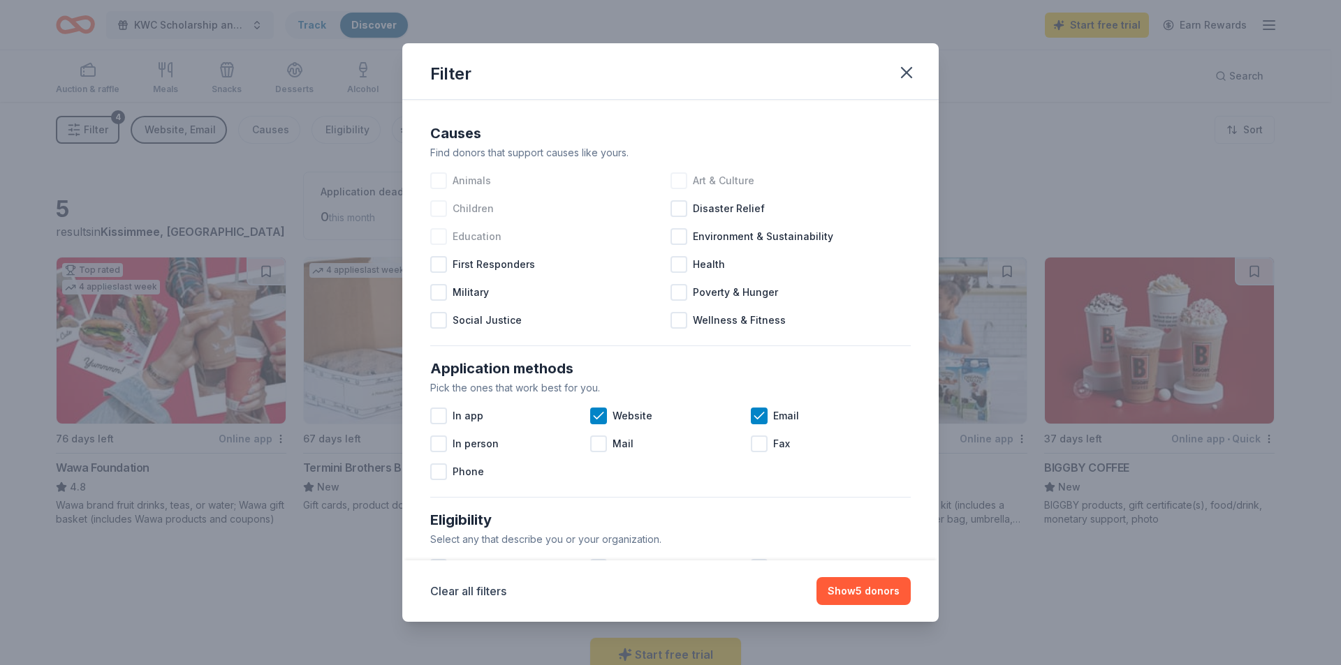
click at [438, 179] on div at bounding box center [438, 180] width 17 height 17
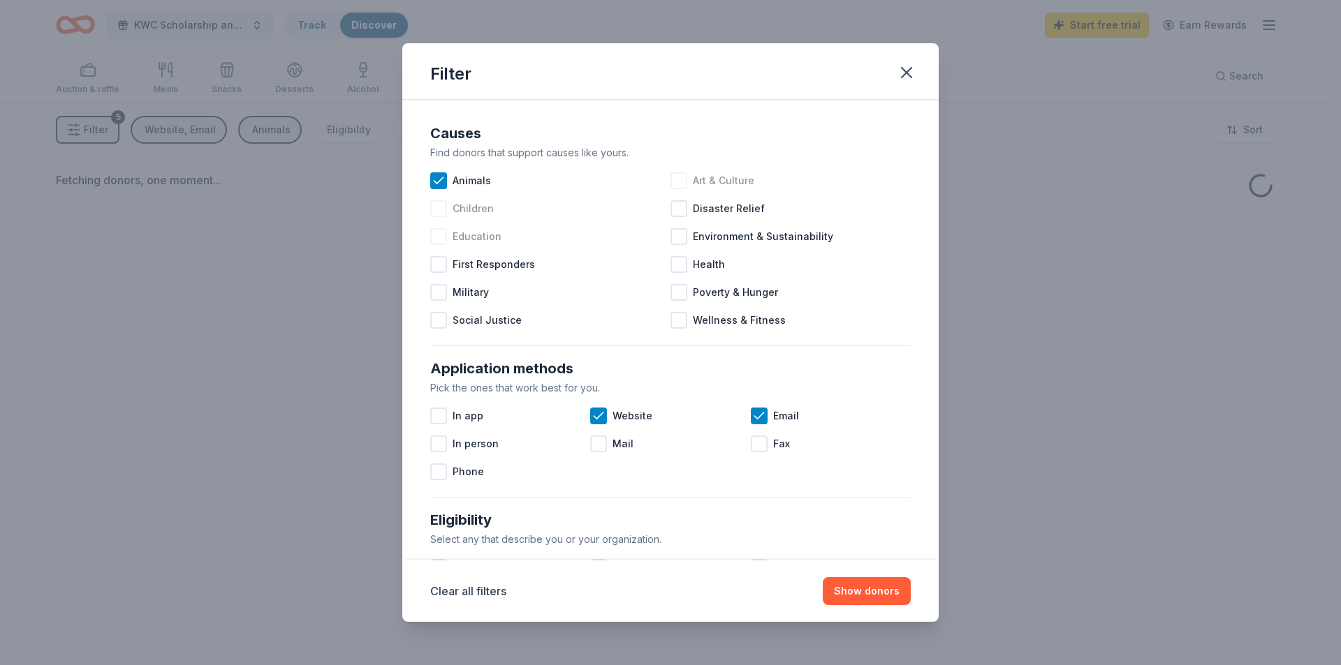
click at [436, 205] on div at bounding box center [438, 208] width 17 height 17
click at [438, 238] on div at bounding box center [438, 236] width 17 height 17
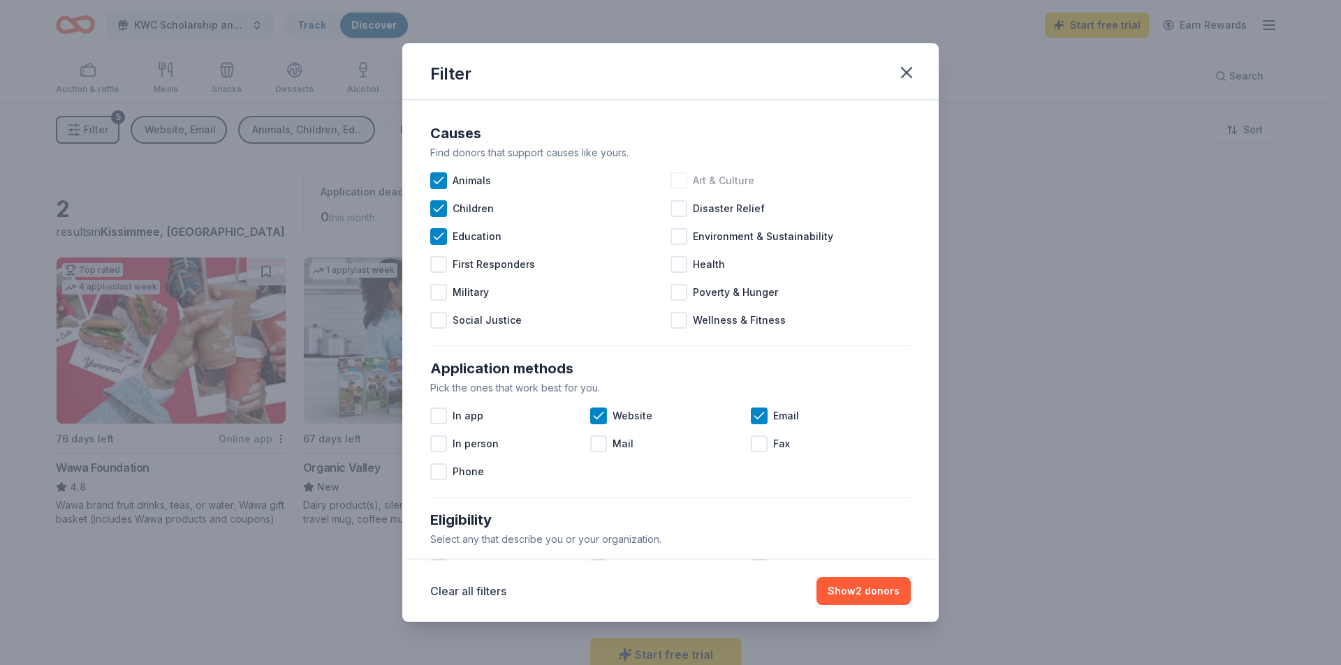
click at [671, 179] on div at bounding box center [678, 180] width 17 height 17
click at [677, 233] on div at bounding box center [678, 236] width 17 height 17
click at [672, 237] on icon at bounding box center [679, 237] width 14 height 14
click at [672, 184] on icon at bounding box center [679, 181] width 14 height 14
click at [912, 73] on icon "button" at bounding box center [907, 73] width 20 height 20
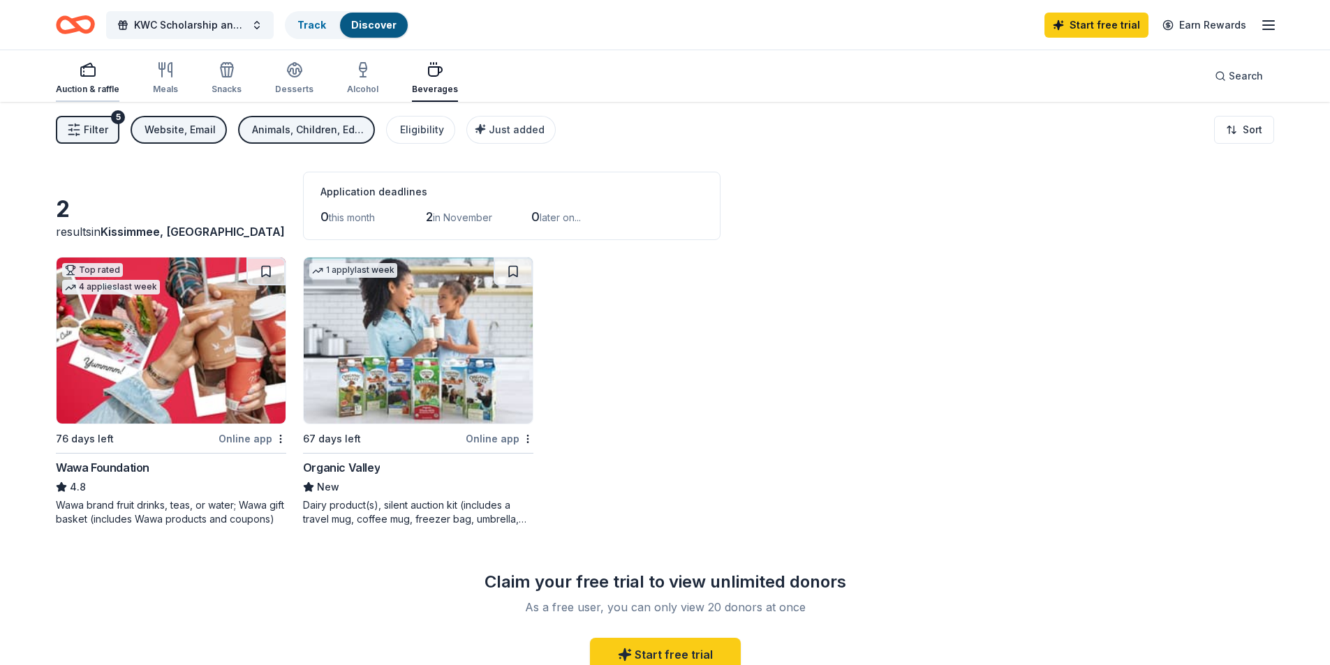
click at [84, 76] on rect "button" at bounding box center [88, 71] width 14 height 9
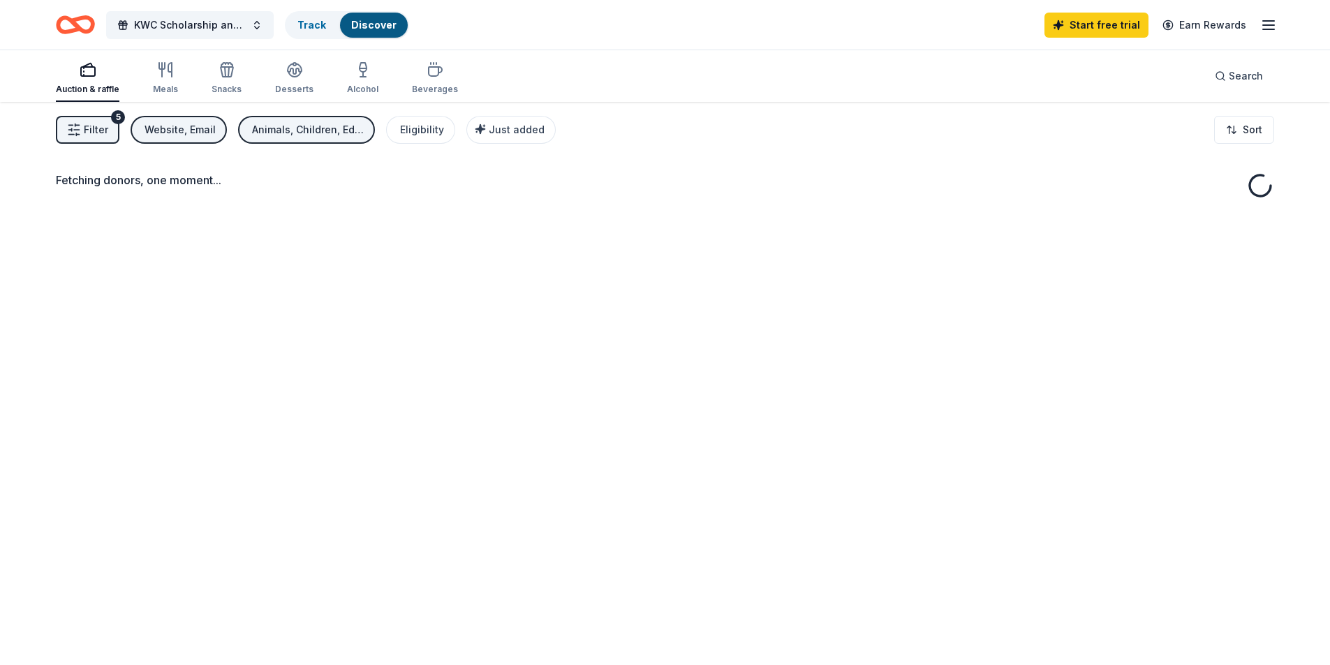
click at [94, 124] on span "Filter" at bounding box center [96, 129] width 24 height 17
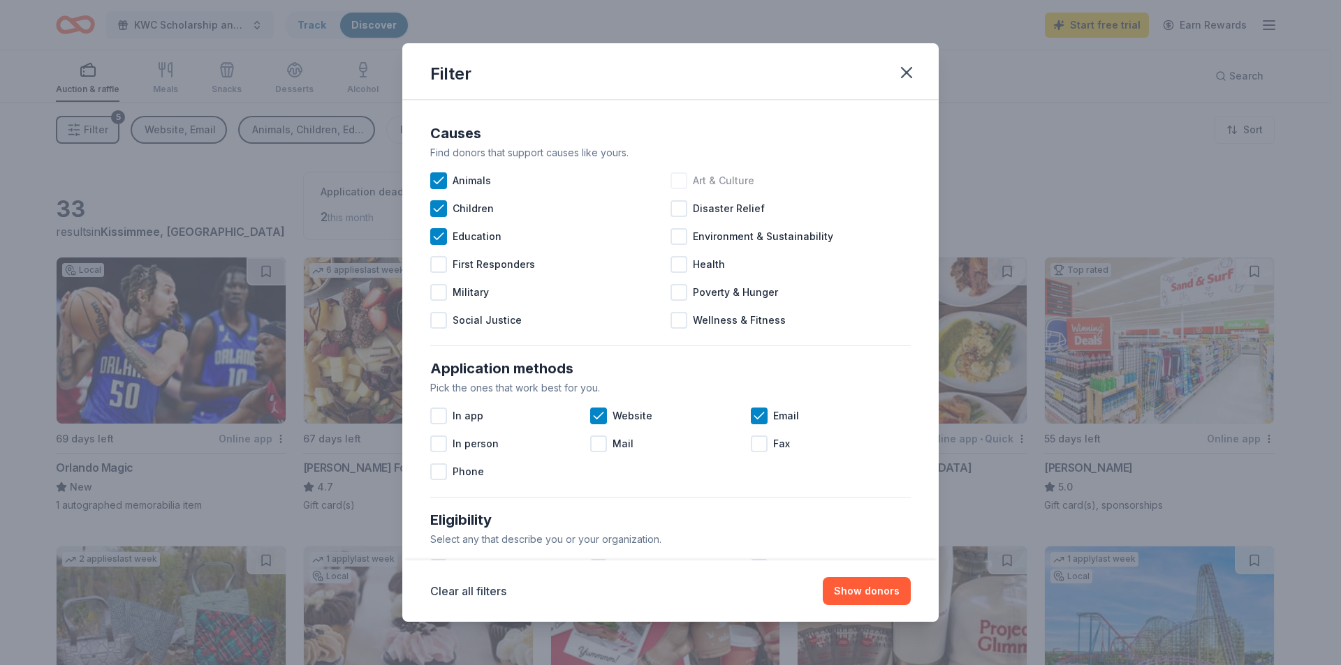
click at [679, 186] on div at bounding box center [678, 180] width 17 height 17
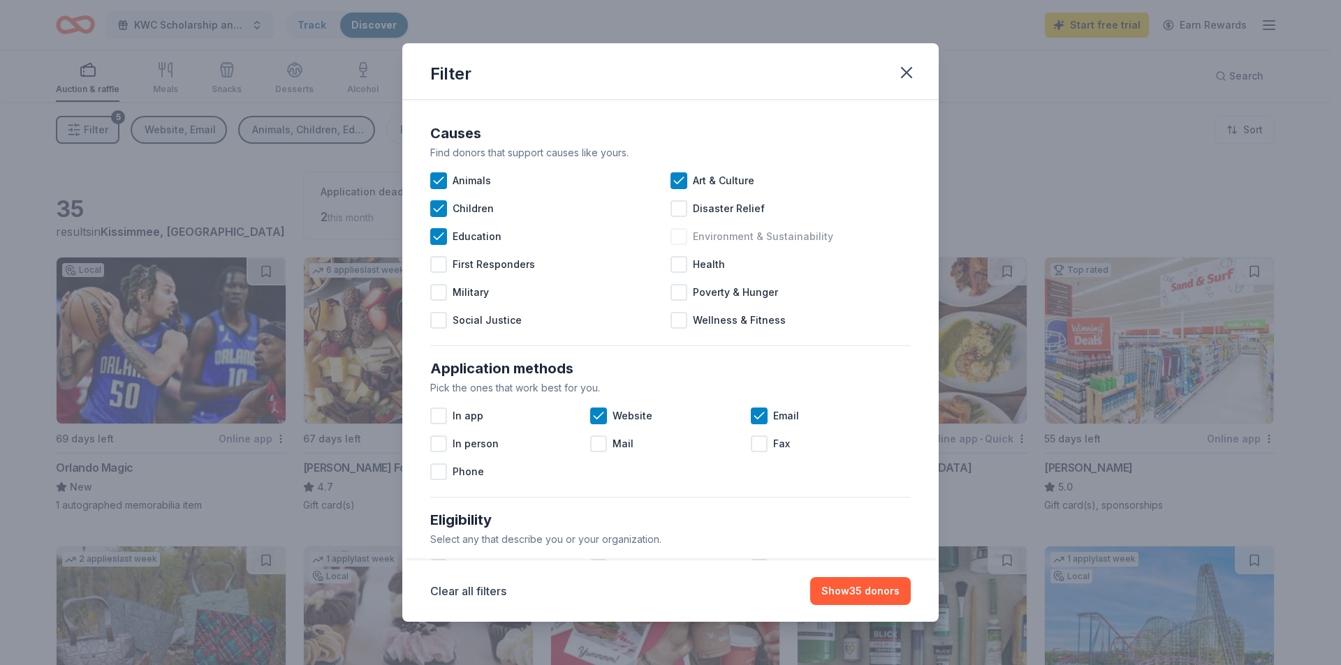
click at [679, 235] on div at bounding box center [678, 236] width 17 height 17
click at [675, 266] on div at bounding box center [678, 264] width 17 height 17
click at [883, 588] on button "Show 38 donors" at bounding box center [859, 591] width 101 height 28
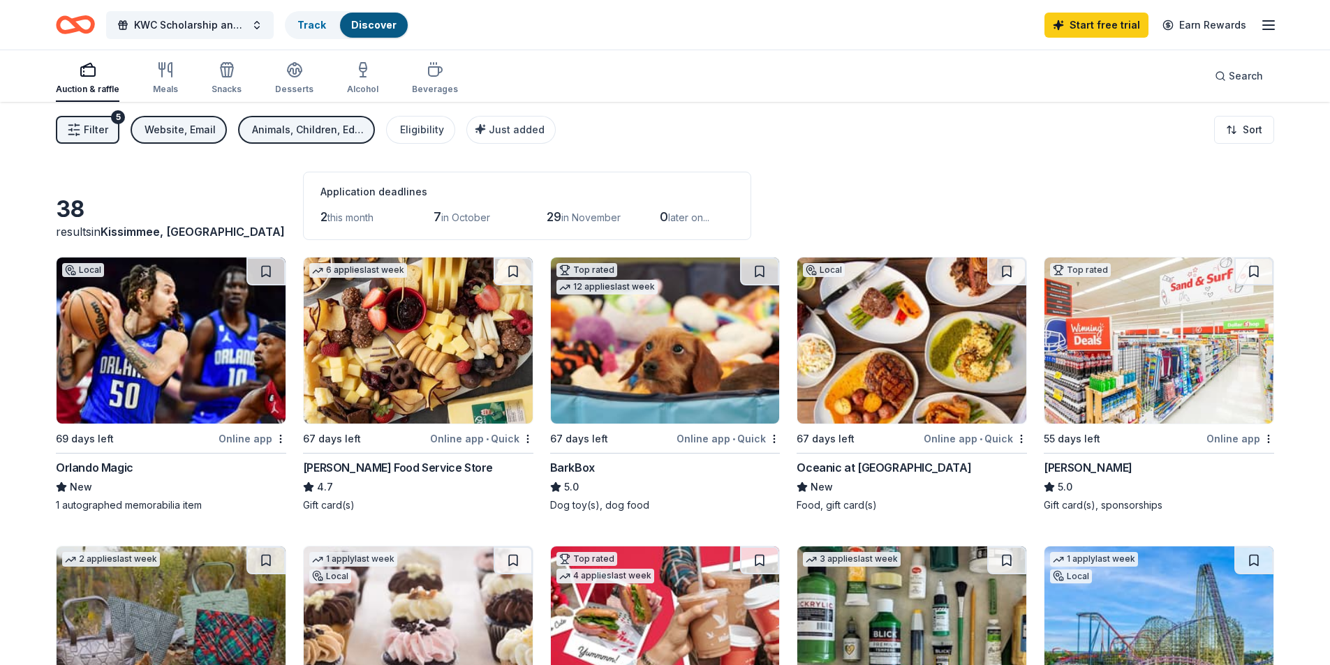
click at [705, 434] on div "Online app • Quick" at bounding box center [728, 438] width 103 height 17
click at [251, 442] on div "Online app" at bounding box center [253, 438] width 68 height 17
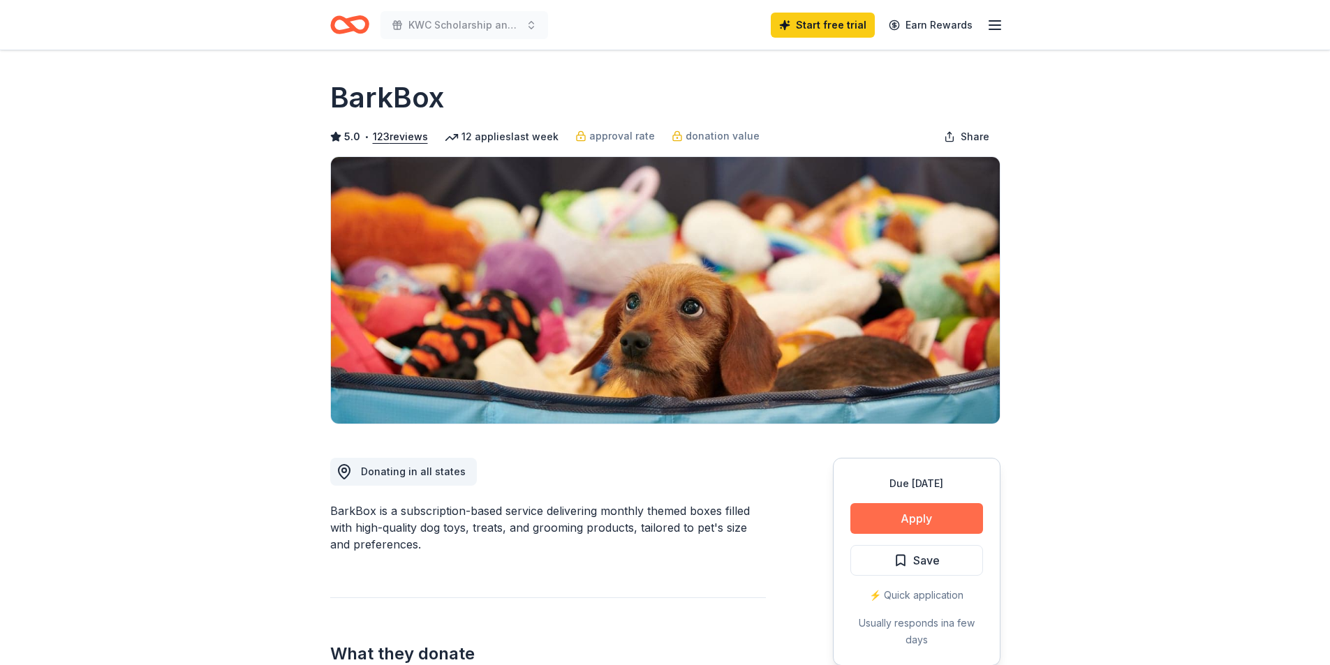
click at [920, 510] on button "Apply" at bounding box center [916, 518] width 133 height 31
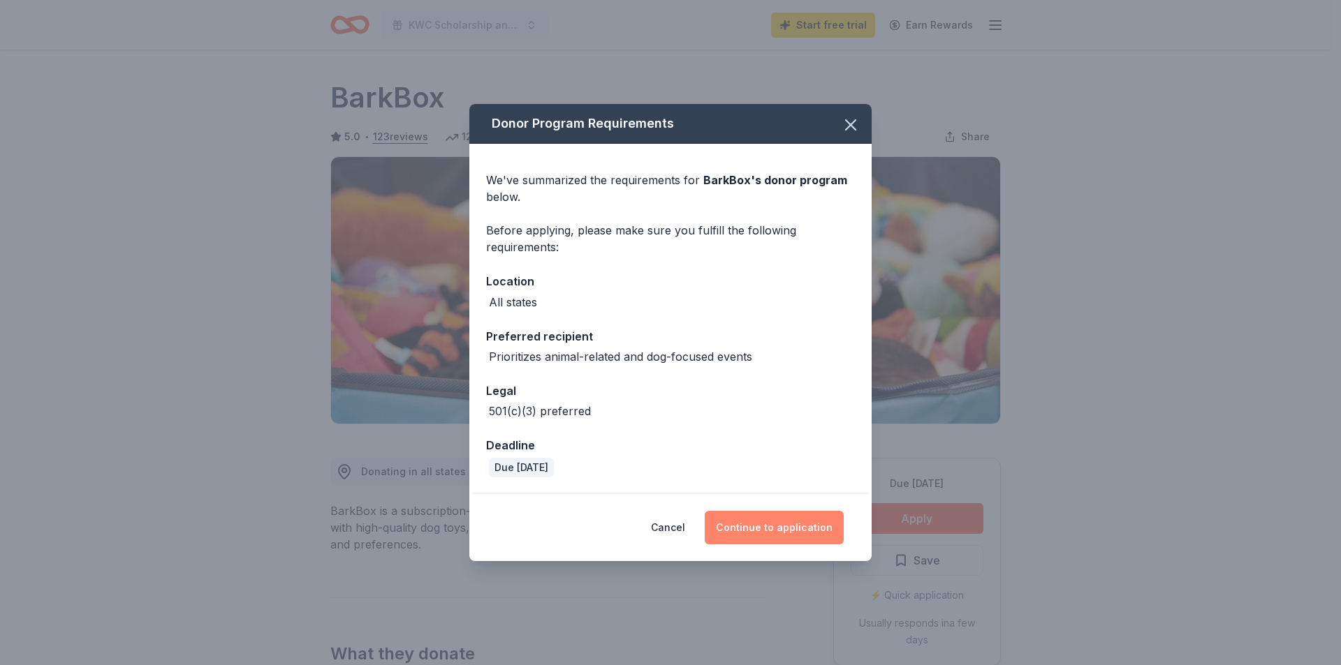
click at [816, 522] on button "Continue to application" at bounding box center [774, 528] width 139 height 34
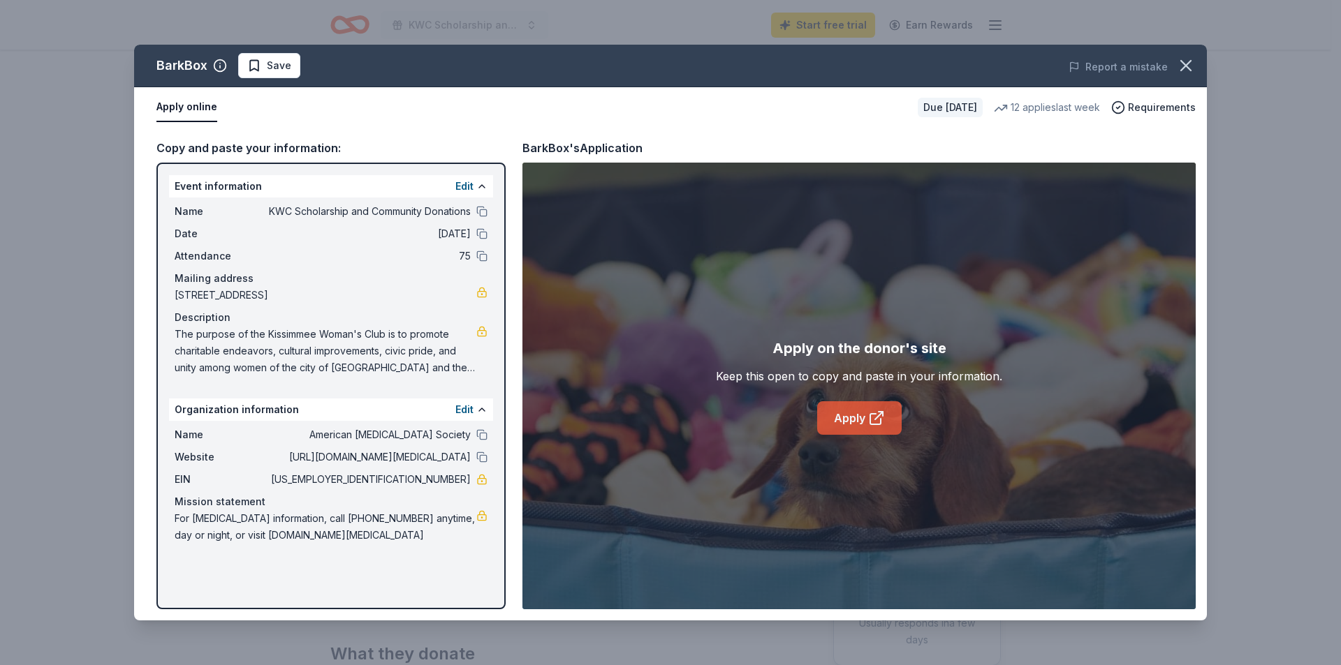
click at [862, 420] on link "Apply" at bounding box center [859, 418] width 84 height 34
click at [465, 411] on button "Edit" at bounding box center [464, 409] width 18 height 17
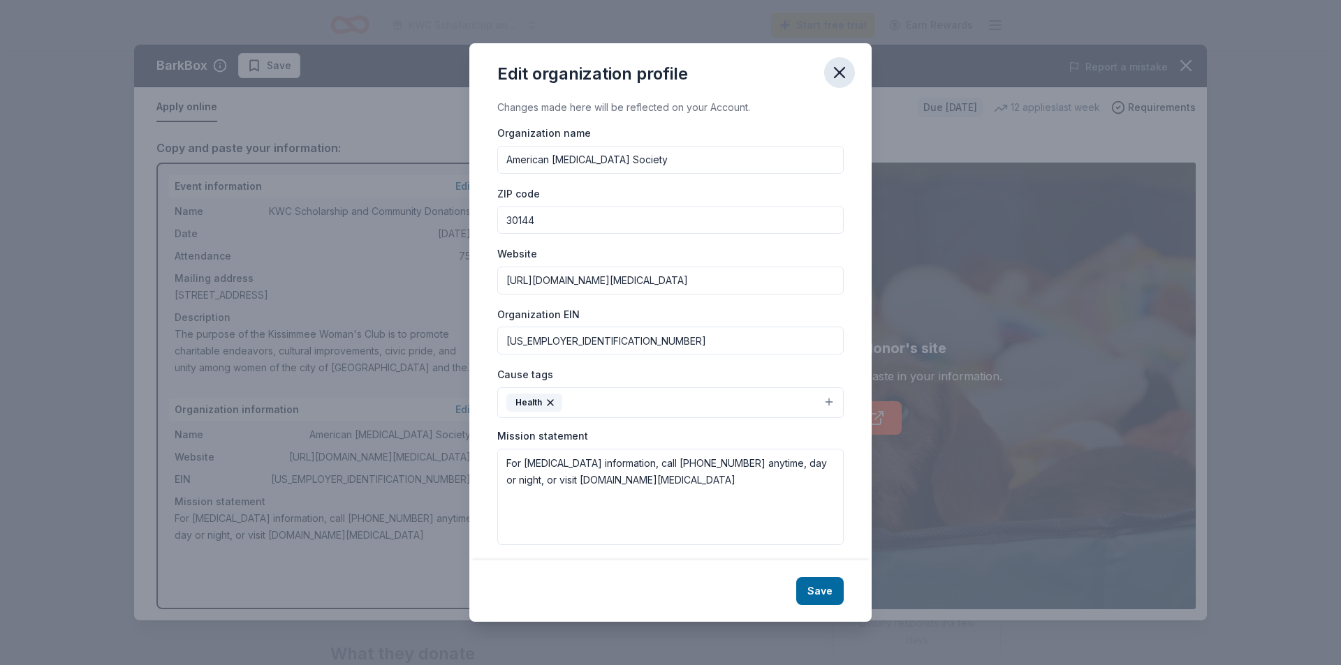
click at [840, 66] on icon "button" at bounding box center [839, 73] width 20 height 20
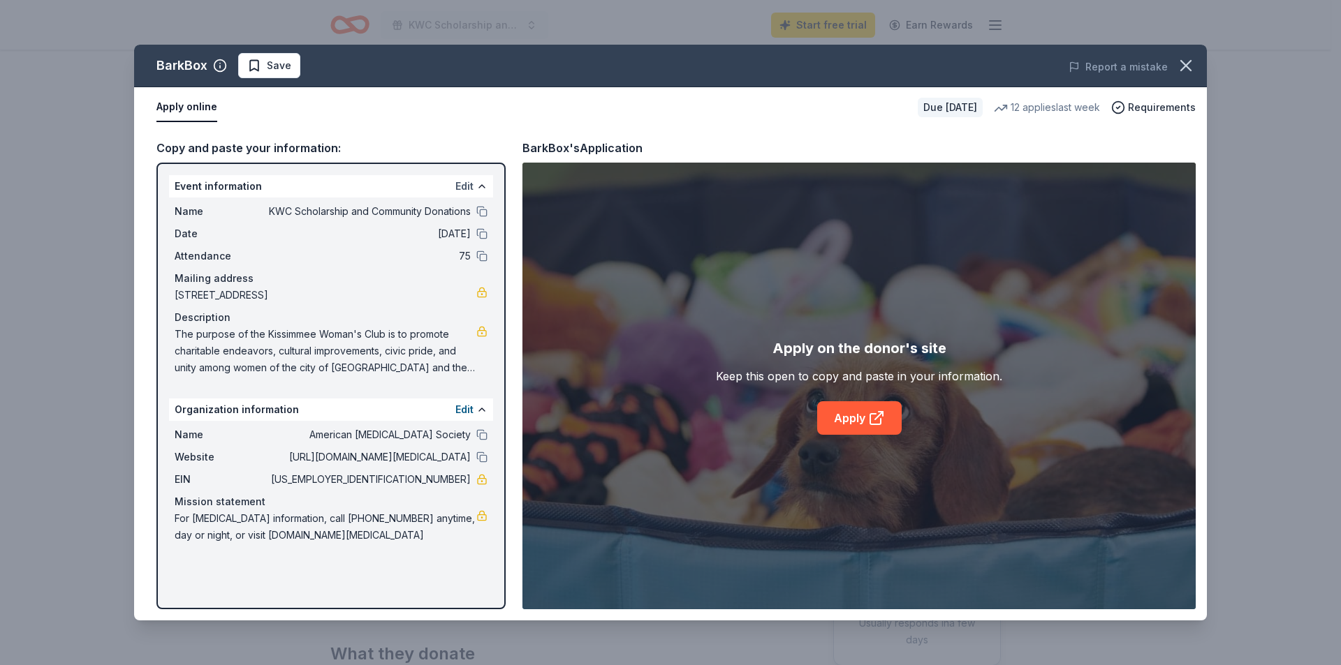
click at [471, 188] on button "Edit" at bounding box center [464, 186] width 18 height 17
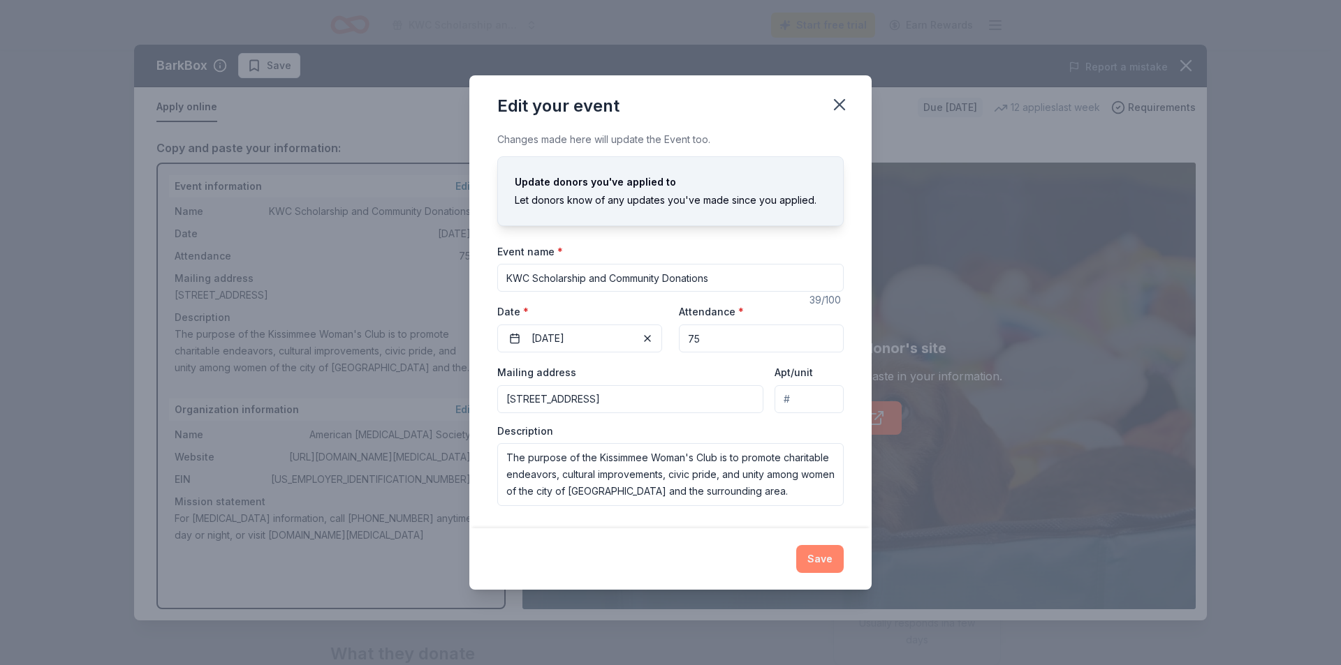
click at [825, 554] on button "Save" at bounding box center [819, 559] width 47 height 28
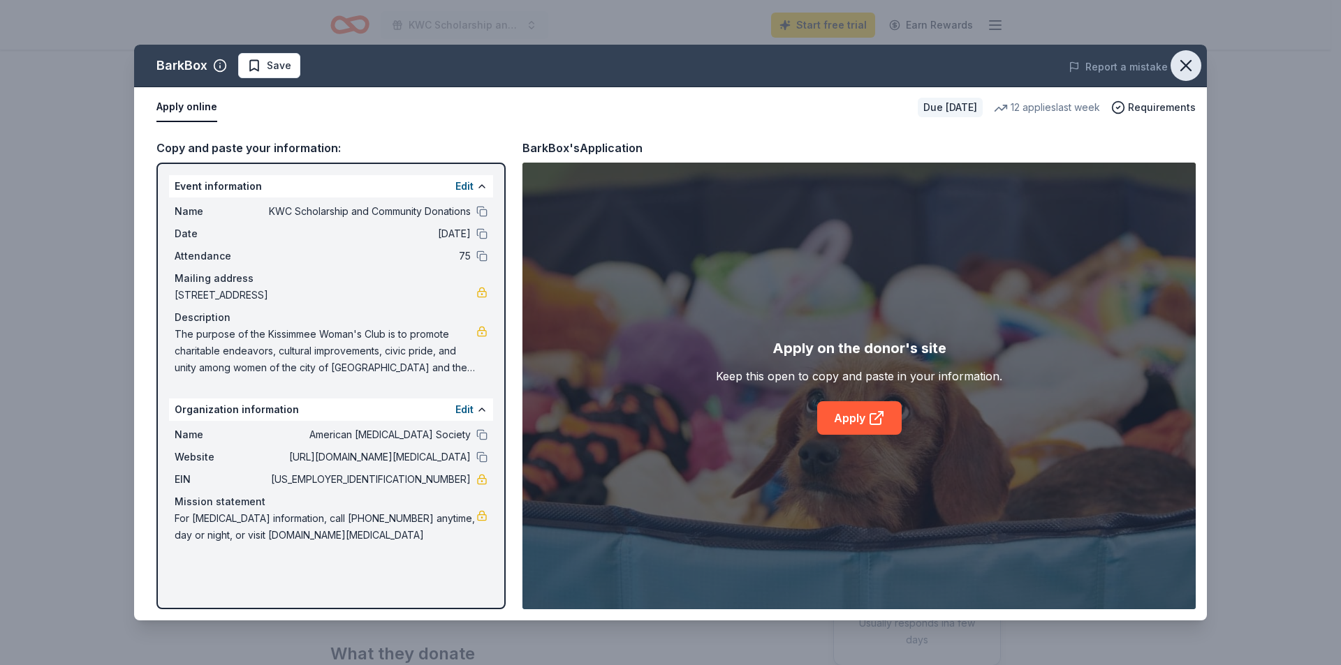
click at [1191, 59] on icon "button" at bounding box center [1186, 66] width 20 height 20
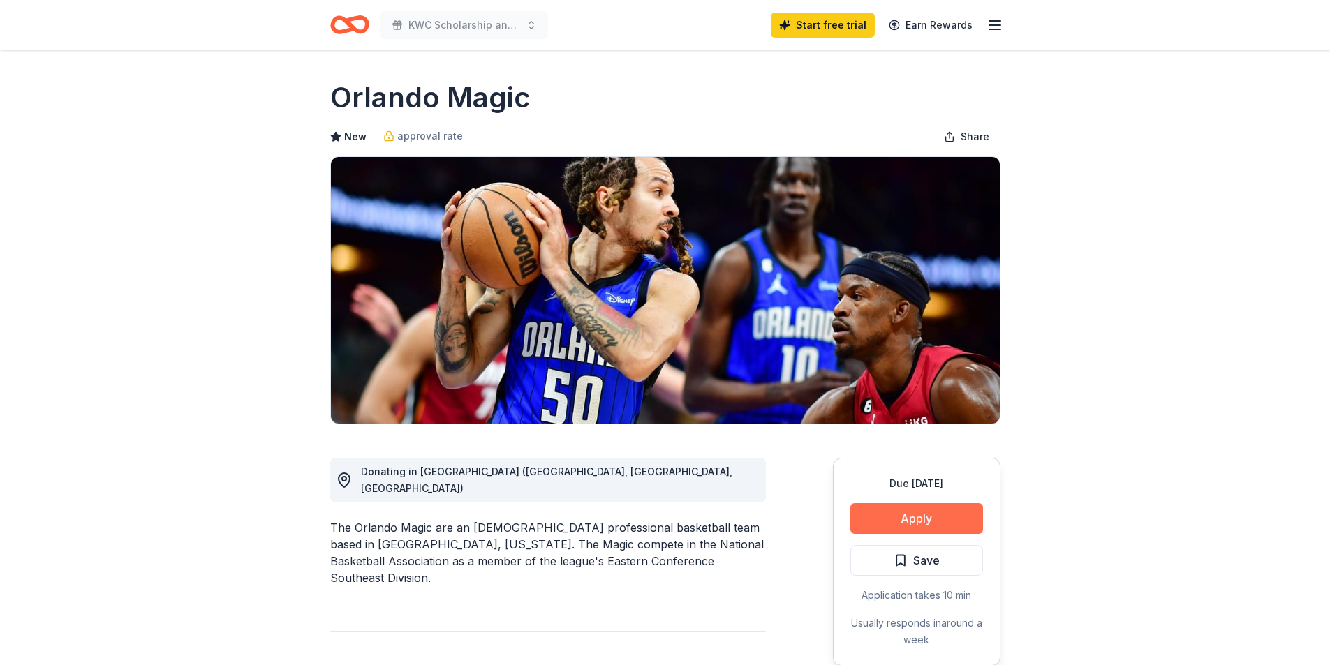
click at [888, 518] on button "Apply" at bounding box center [916, 518] width 133 height 31
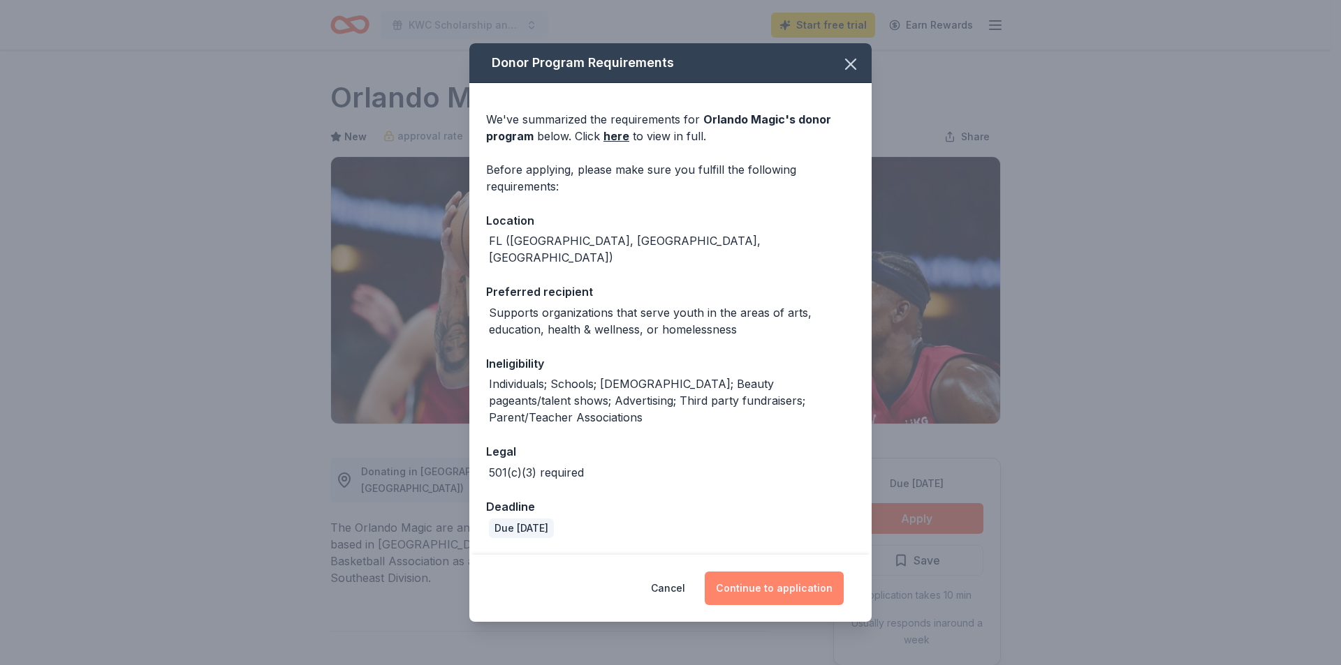
click at [774, 572] on button "Continue to application" at bounding box center [774, 589] width 139 height 34
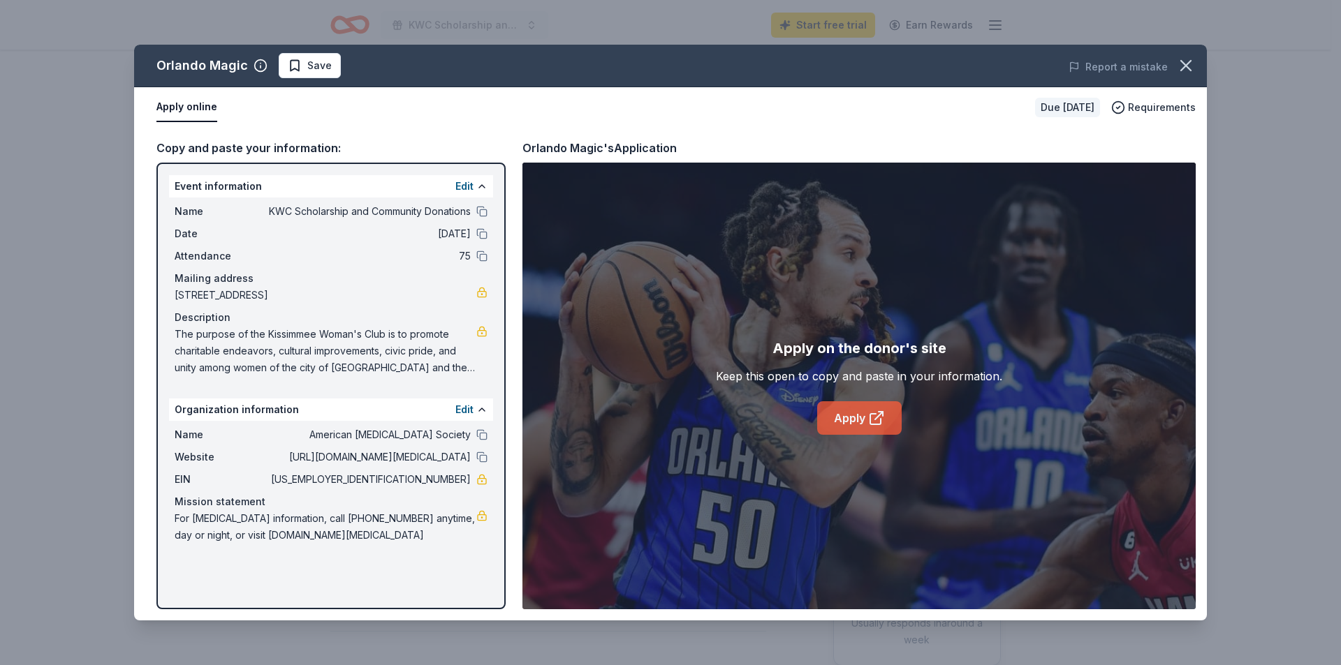
click at [857, 420] on link "Apply" at bounding box center [859, 418] width 84 height 34
